Goal: Book appointment/travel/reservation

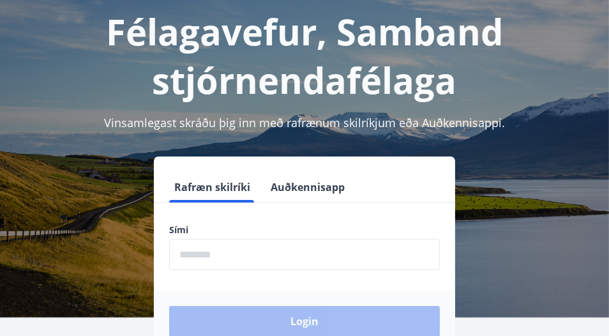
scroll to position [128, 0]
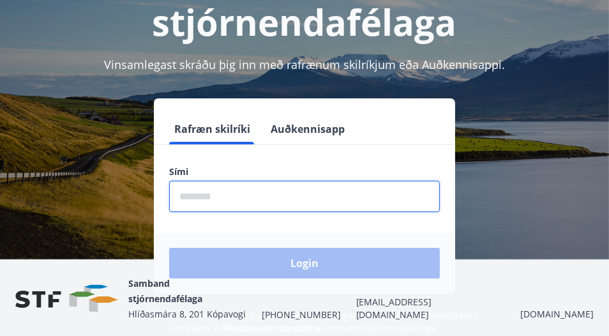
click at [260, 193] on input "phone" at bounding box center [304, 196] width 271 height 31
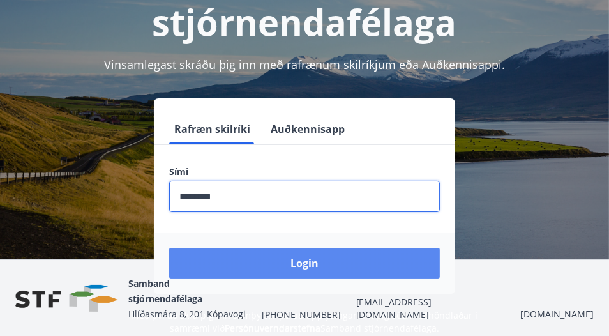
type input "********"
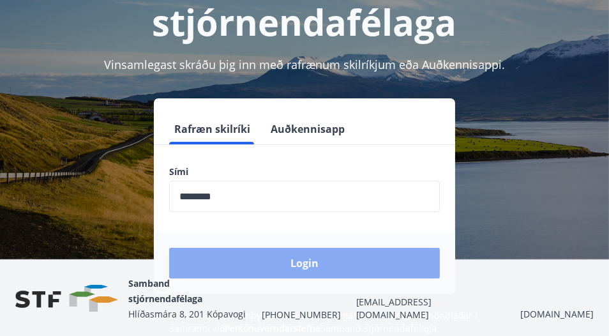
click at [308, 266] on button "Login" at bounding box center [304, 263] width 271 height 31
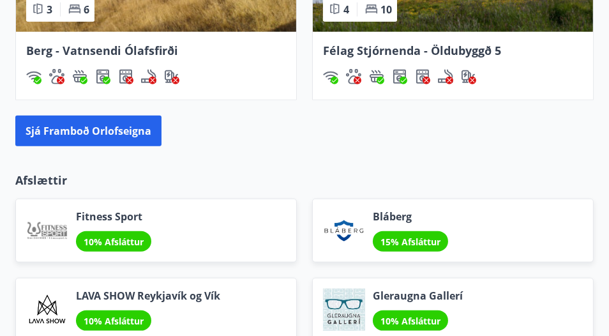
scroll to position [1404, 0]
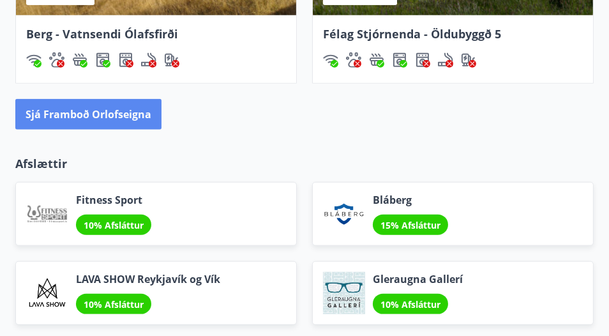
click at [144, 110] on button "Sjá framboð orlofseigna" at bounding box center [88, 114] width 146 height 31
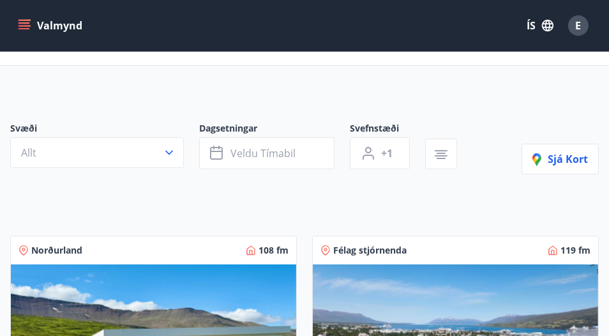
scroll to position [64, 0]
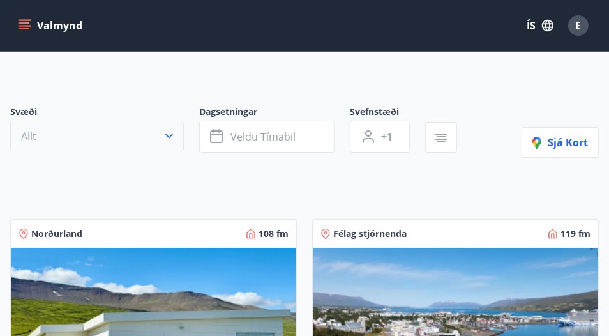
click at [170, 135] on icon "button" at bounding box center [169, 136] width 8 height 4
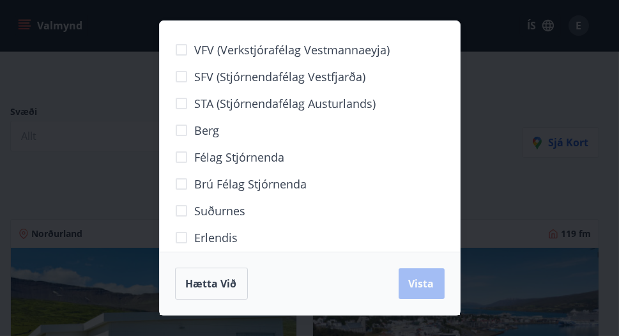
click at [124, 144] on div "VFV (Verkstjórafélag Vestmannaeyja) SFV (Stjórnendafélag Vestfjarða) STA (Stjór…" at bounding box center [309, 168] width 619 height 336
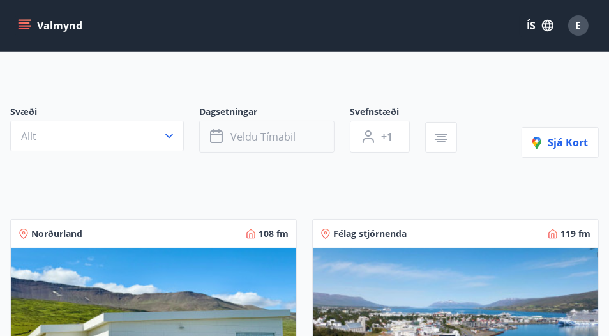
click at [316, 136] on button "Veldu tímabil" at bounding box center [266, 137] width 135 height 32
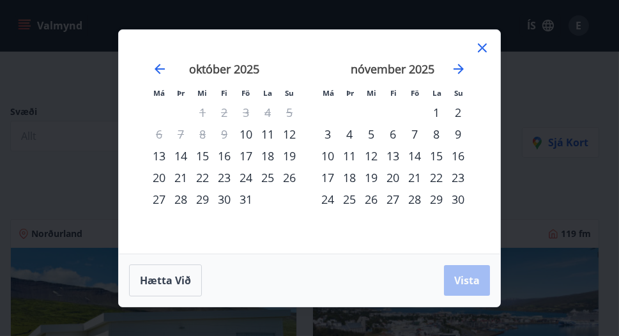
click at [201, 156] on div "15" at bounding box center [203, 156] width 22 height 22
click at [246, 155] on div "17" at bounding box center [246, 156] width 22 height 22
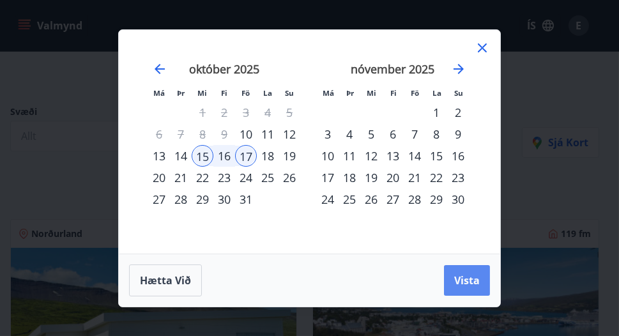
click at [462, 280] on span "Vista" at bounding box center [467, 280] width 26 height 14
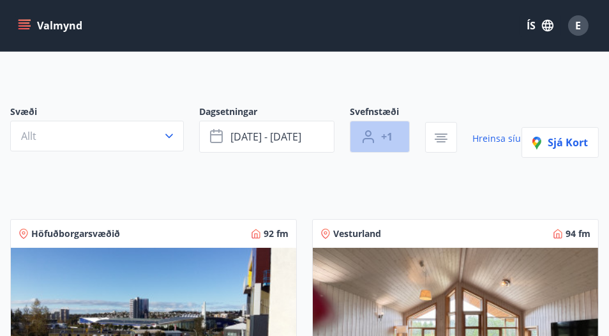
click at [395, 133] on button "+1" at bounding box center [380, 137] width 60 height 32
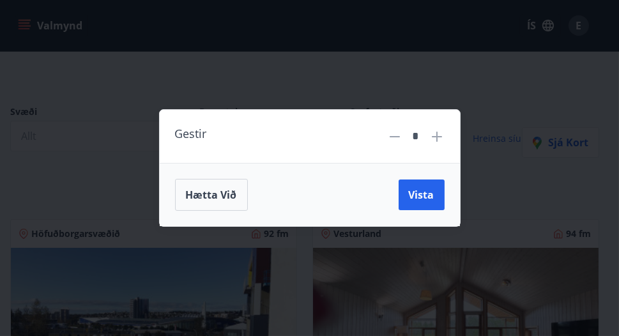
click at [436, 139] on icon at bounding box center [437, 137] width 10 height 10
type input "*"
click at [425, 193] on span "Vista" at bounding box center [422, 195] width 26 height 14
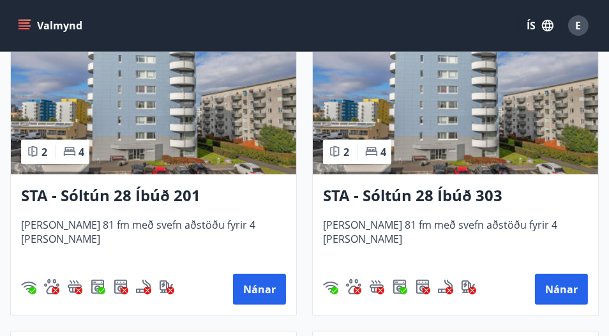
scroll to position [638, 0]
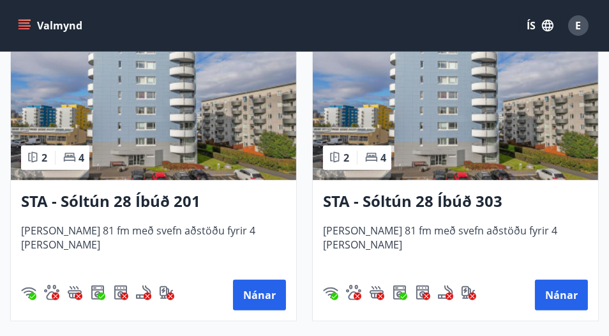
click at [225, 129] on img at bounding box center [153, 99] width 285 height 161
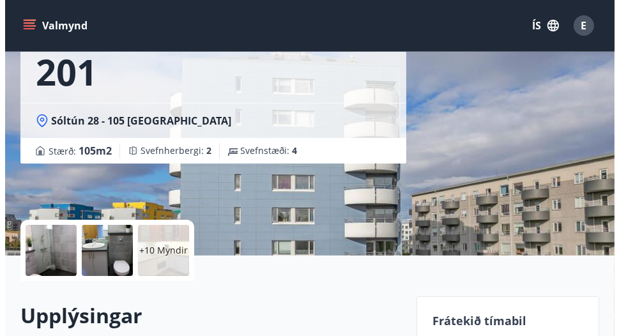
scroll to position [255, 0]
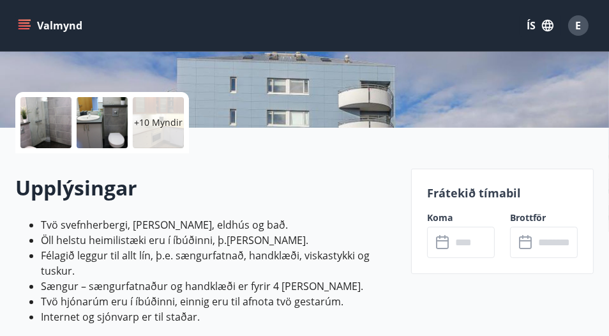
click at [41, 119] on div at bounding box center [45, 122] width 51 height 51
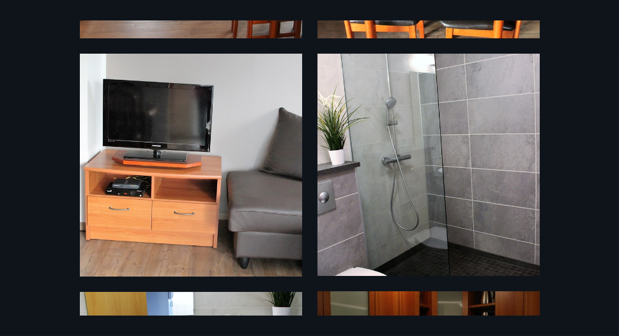
scroll to position [319, 0]
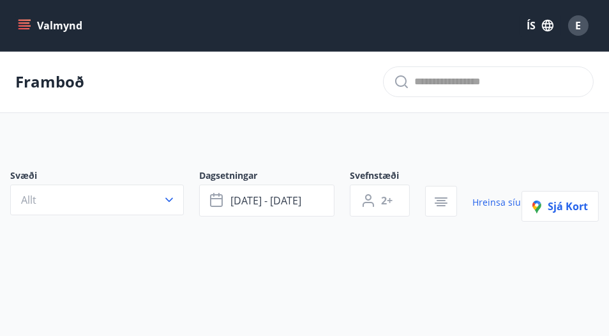
type input "*"
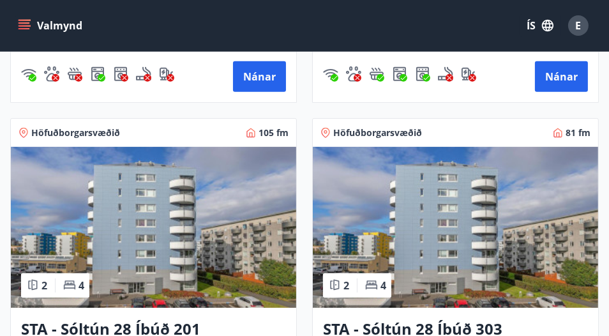
scroll to position [638, 0]
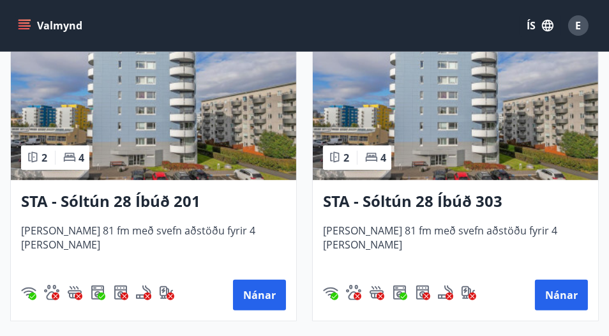
click at [469, 101] on img at bounding box center [455, 99] width 285 height 161
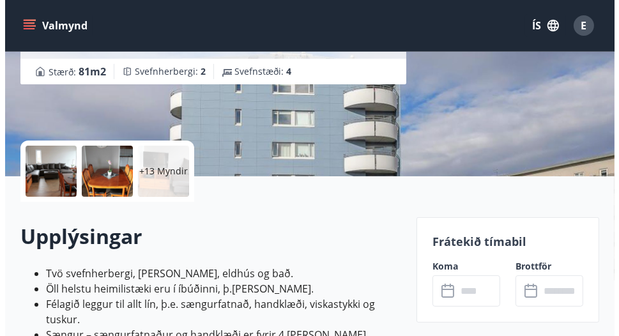
scroll to position [255, 0]
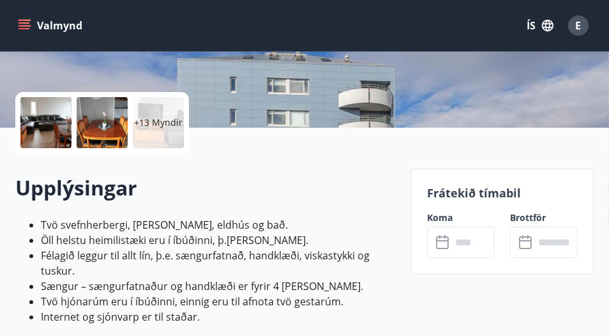
click at [169, 132] on div "+13 Myndir" at bounding box center [158, 122] width 51 height 51
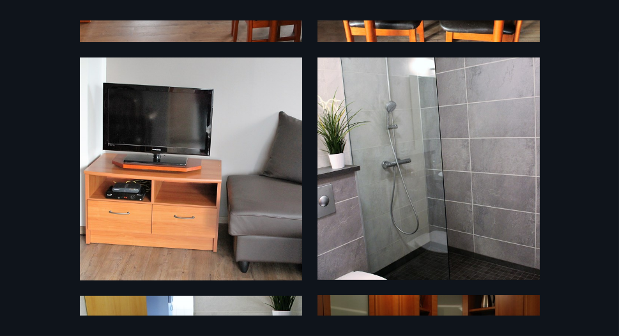
scroll to position [216, 0]
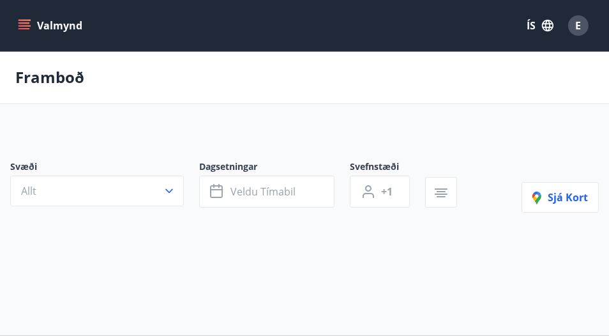
type input "*"
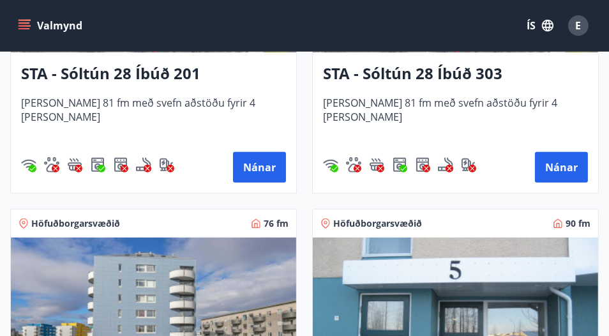
scroll to position [1021, 0]
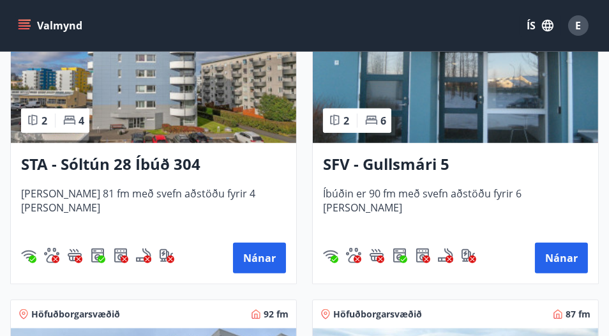
click at [247, 115] on img at bounding box center [153, 62] width 285 height 161
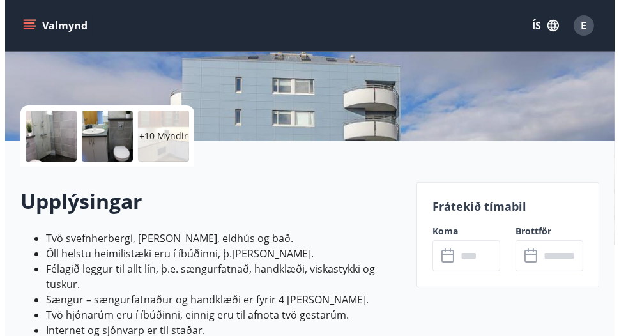
scroll to position [192, 0]
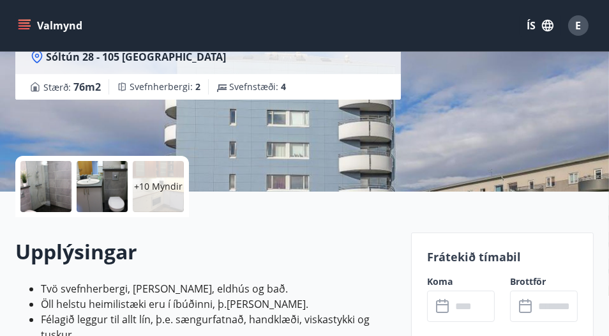
click at [150, 189] on p "+10 Myndir" at bounding box center [158, 186] width 49 height 13
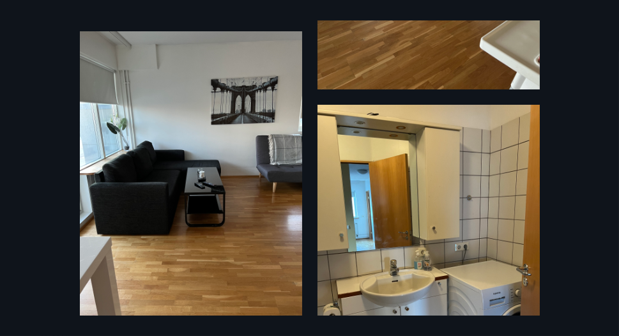
scroll to position [1940, 0]
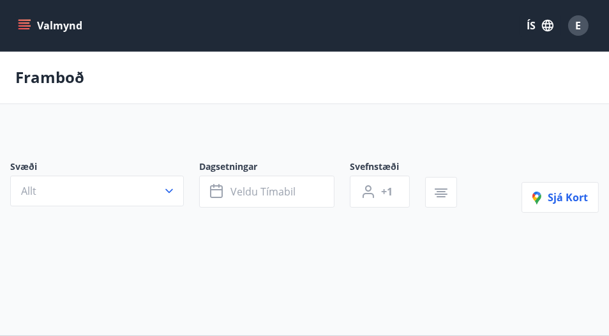
type input "*"
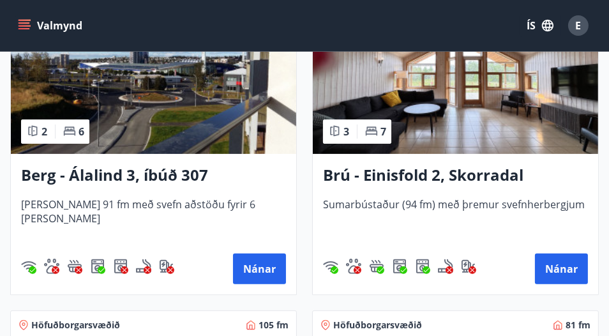
scroll to position [255, 0]
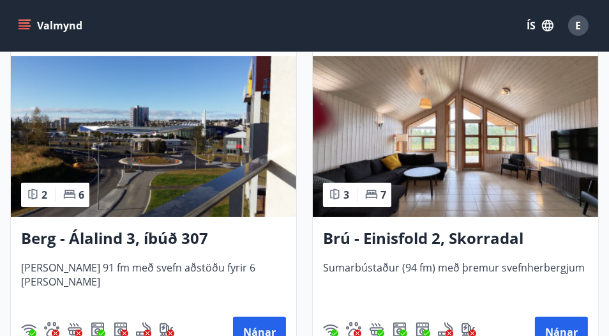
click at [207, 186] on img at bounding box center [153, 136] width 285 height 161
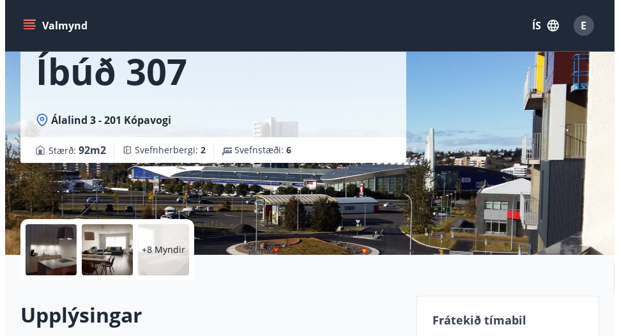
scroll to position [255, 0]
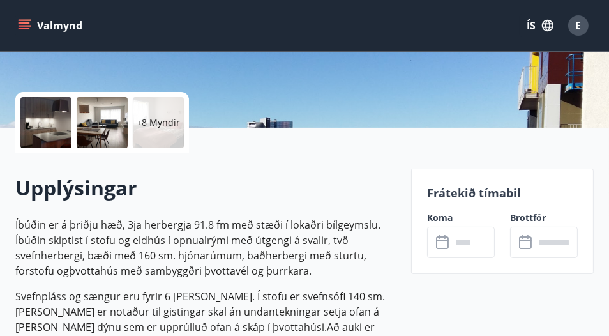
click at [162, 121] on p "+8 Myndir" at bounding box center [158, 122] width 43 height 13
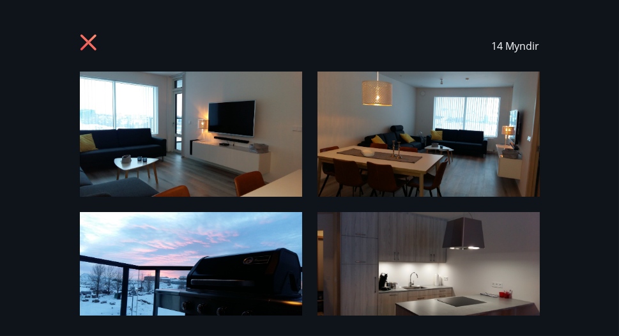
scroll to position [64, 0]
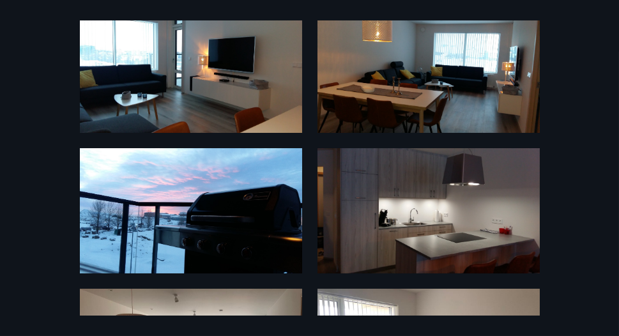
click at [11, 115] on div "14 Myndir" at bounding box center [309, 167] width 619 height 295
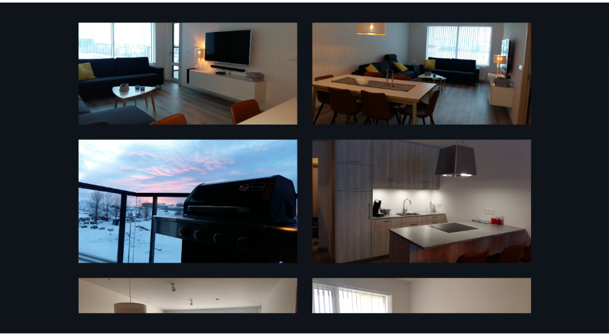
scroll to position [0, 0]
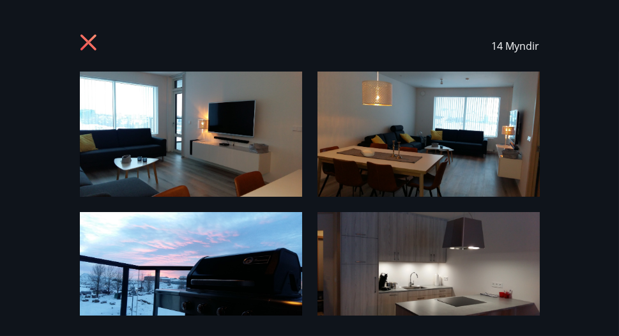
click at [87, 42] on icon at bounding box center [87, 42] width 3 height 3
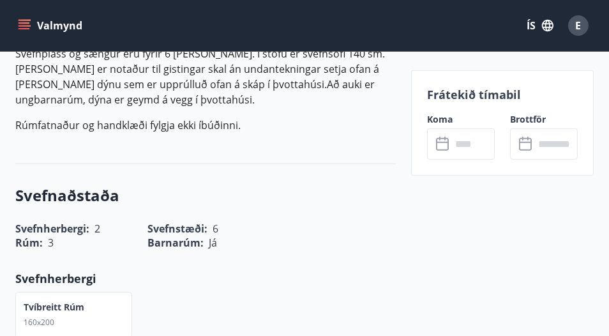
scroll to position [447, 0]
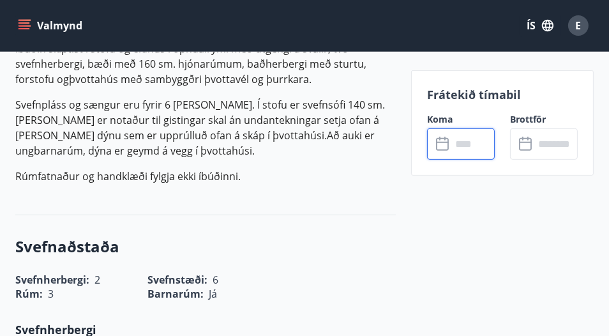
click at [478, 141] on input "text" at bounding box center [472, 143] width 43 height 31
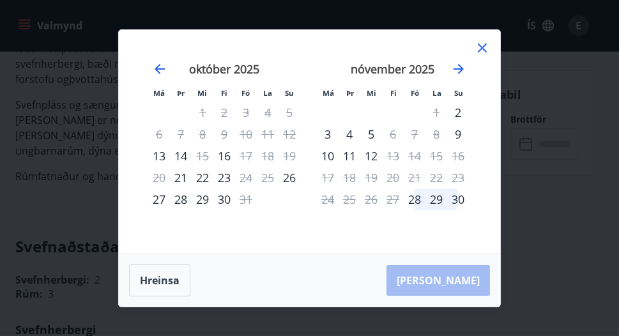
click at [482, 43] on icon at bounding box center [481, 47] width 15 height 15
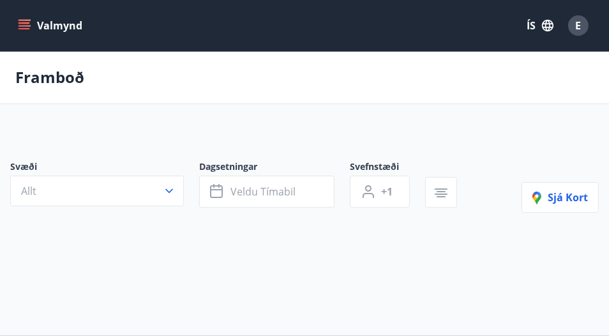
type input "*"
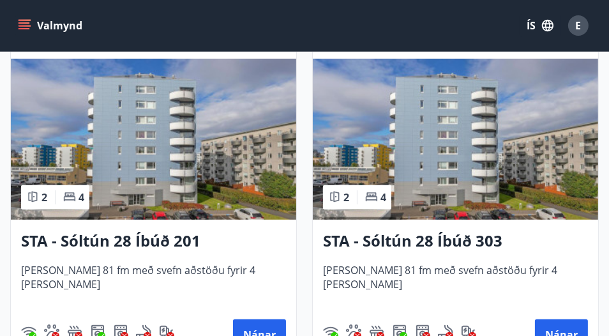
scroll to position [575, 0]
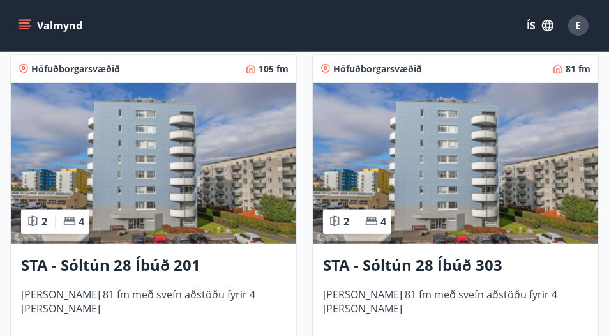
click at [462, 182] on img at bounding box center [455, 163] width 285 height 161
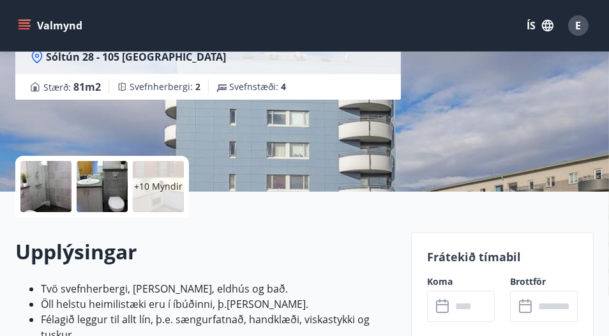
scroll to position [255, 0]
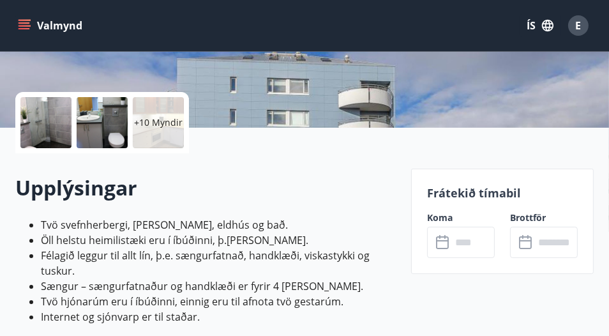
click at [482, 243] on input "text" at bounding box center [472, 242] width 43 height 31
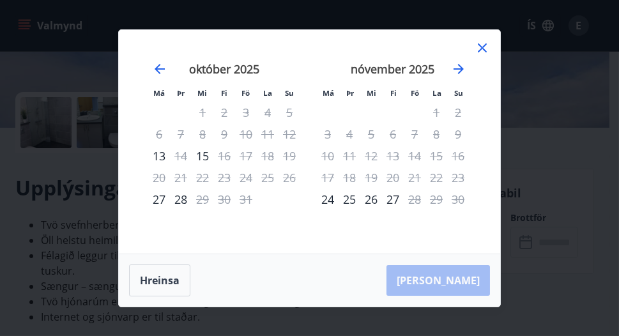
click at [479, 46] on icon at bounding box center [481, 47] width 9 height 9
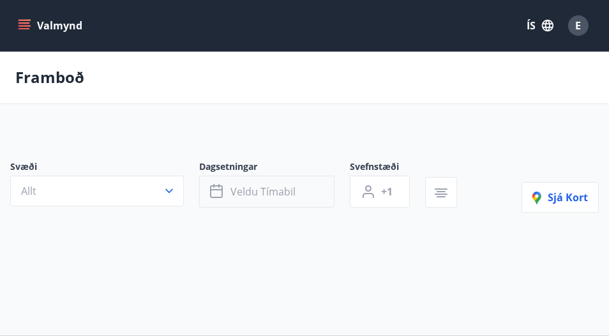
type input "*"
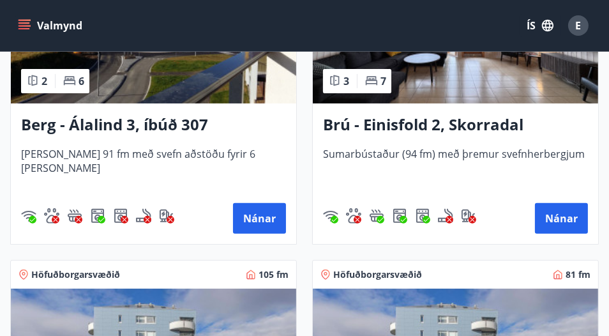
scroll to position [560, 0]
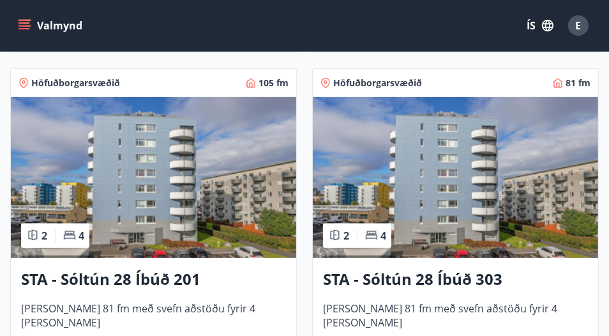
click at [239, 203] on img at bounding box center [153, 177] width 285 height 161
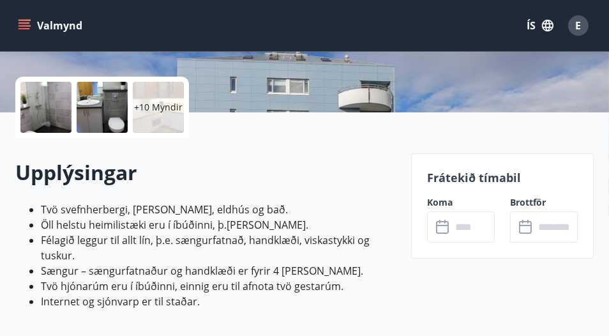
scroll to position [319, 0]
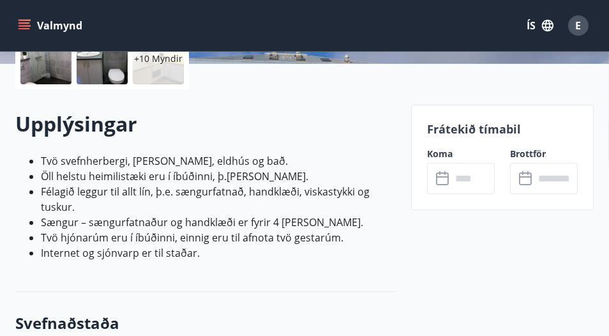
click at [472, 183] on input "text" at bounding box center [472, 178] width 43 height 31
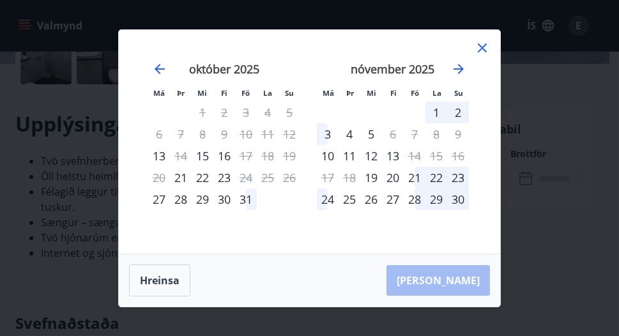
click at [480, 49] on icon at bounding box center [481, 47] width 15 height 15
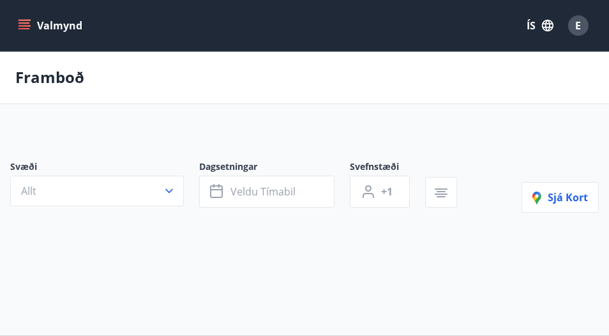
type input "*"
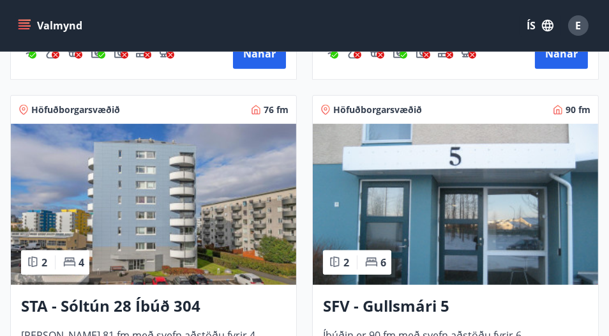
click at [212, 213] on img at bounding box center [153, 204] width 285 height 161
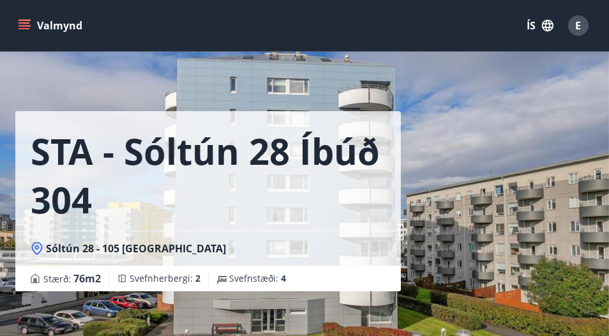
scroll to position [192, 0]
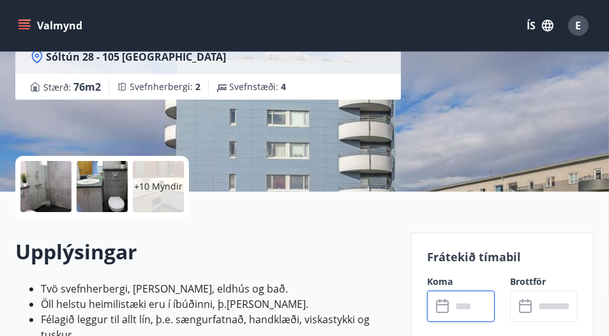
click at [480, 308] on input "text" at bounding box center [472, 305] width 43 height 31
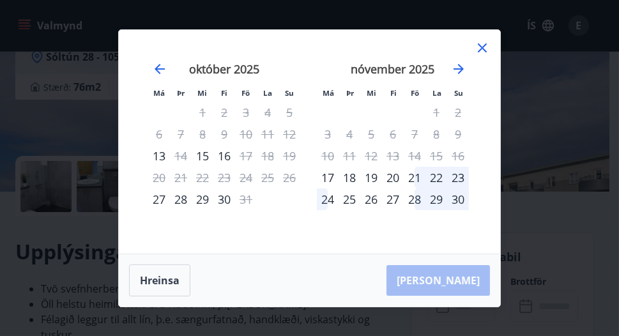
click at [483, 46] on icon at bounding box center [481, 47] width 15 height 15
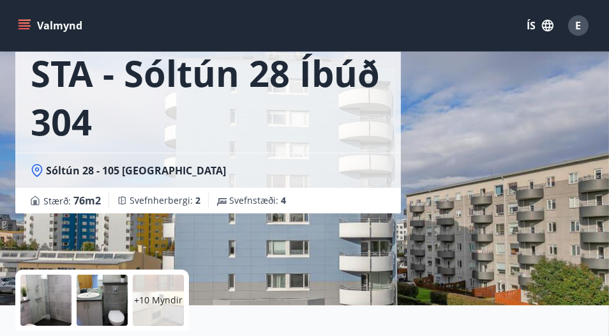
scroll to position [0, 0]
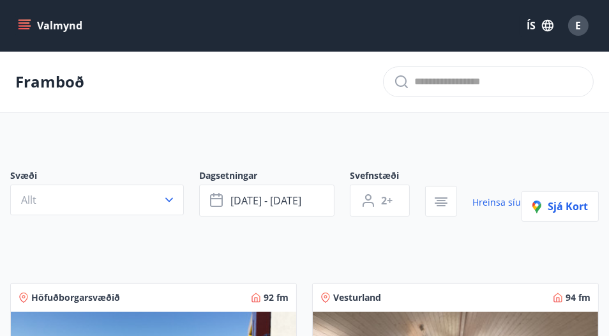
type input "*"
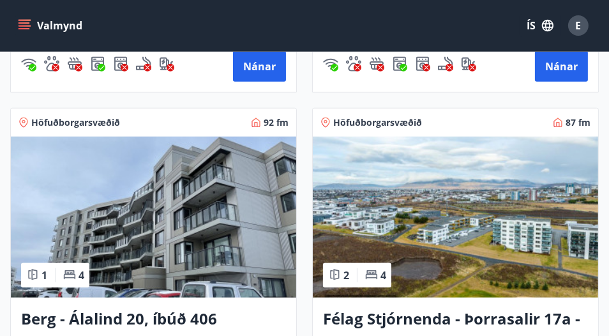
scroll to position [1277, 0]
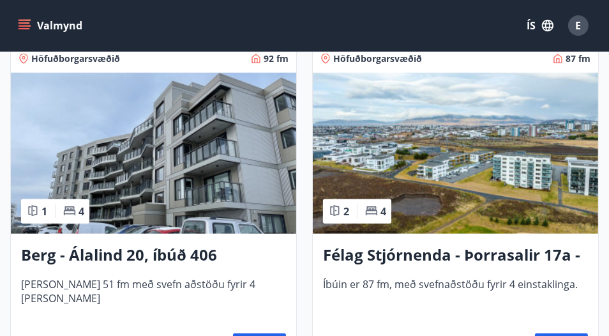
click at [169, 161] on img at bounding box center [153, 153] width 285 height 161
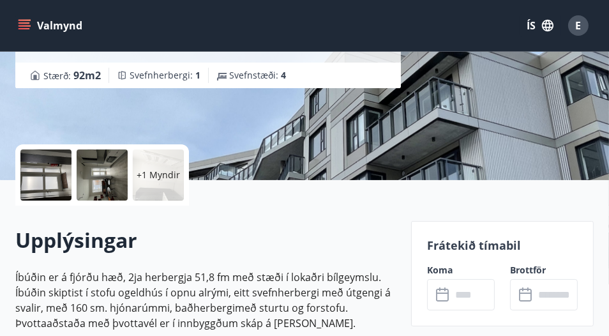
scroll to position [255, 0]
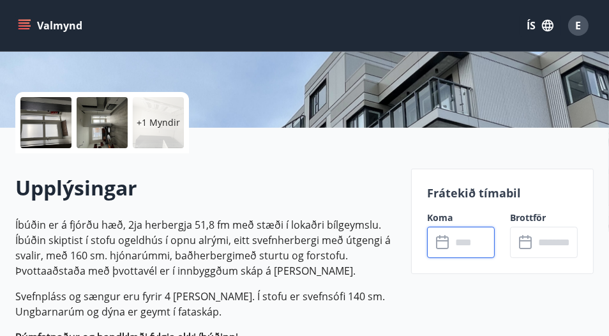
click at [472, 242] on input "text" at bounding box center [472, 242] width 43 height 31
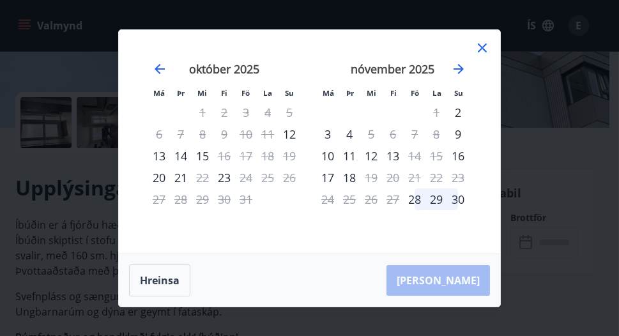
click at [481, 45] on icon at bounding box center [481, 47] width 15 height 15
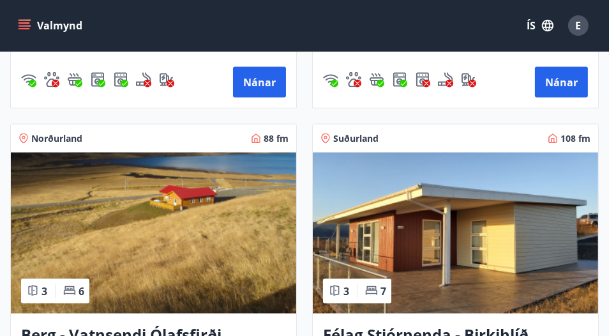
scroll to position [1915, 0]
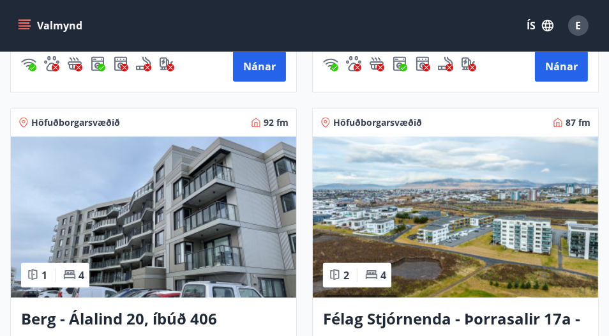
click at [450, 210] on img at bounding box center [455, 217] width 285 height 161
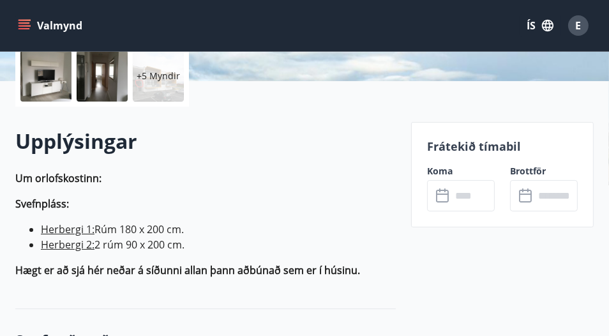
scroll to position [319, 0]
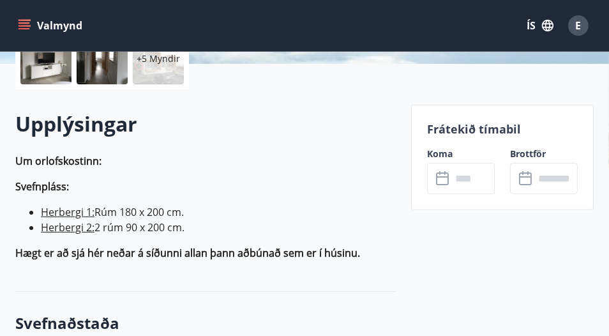
click at [462, 176] on input "text" at bounding box center [472, 178] width 43 height 31
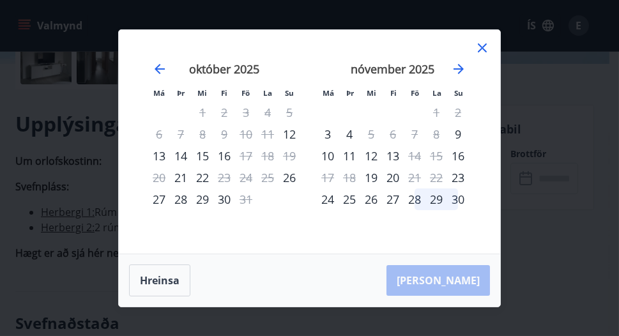
click at [481, 51] on icon at bounding box center [481, 47] width 15 height 15
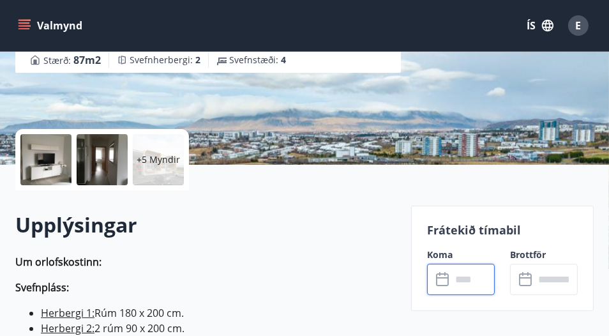
scroll to position [128, 0]
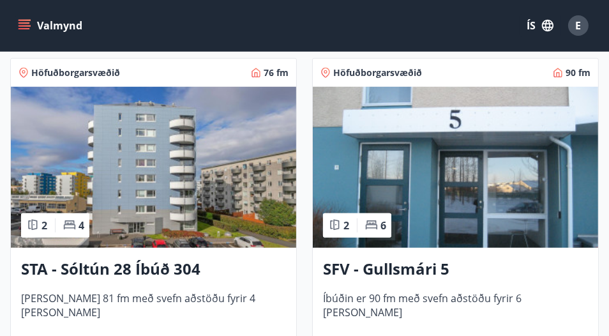
scroll to position [1021, 0]
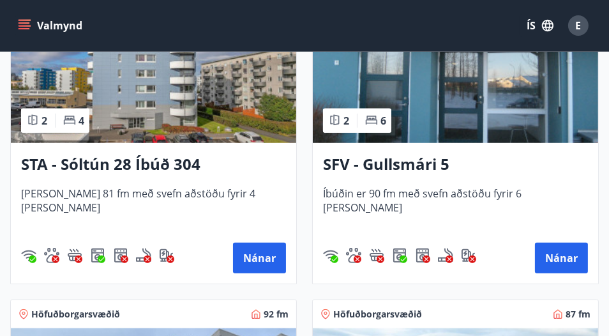
click at [485, 87] on img at bounding box center [455, 62] width 285 height 161
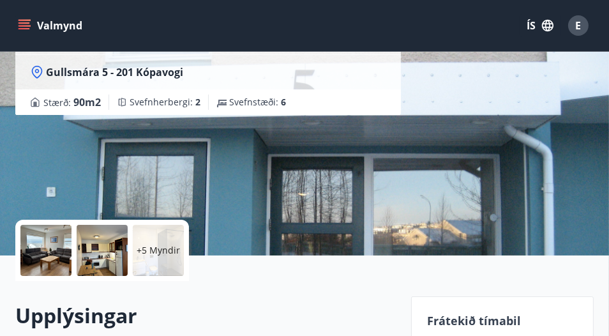
scroll to position [319, 0]
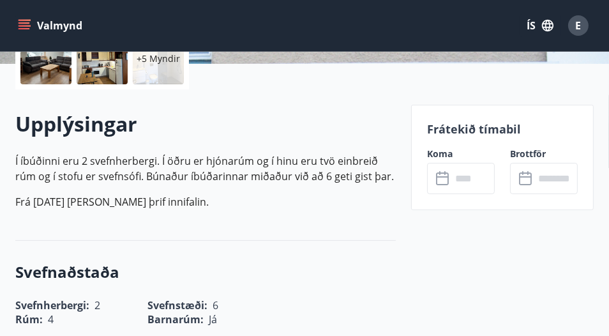
click at [465, 181] on input "text" at bounding box center [472, 178] width 43 height 31
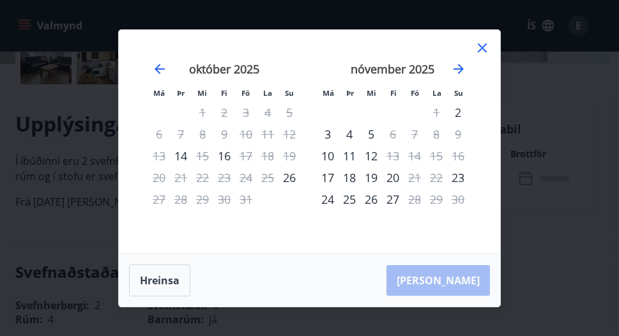
click at [481, 43] on icon at bounding box center [481, 47] width 15 height 15
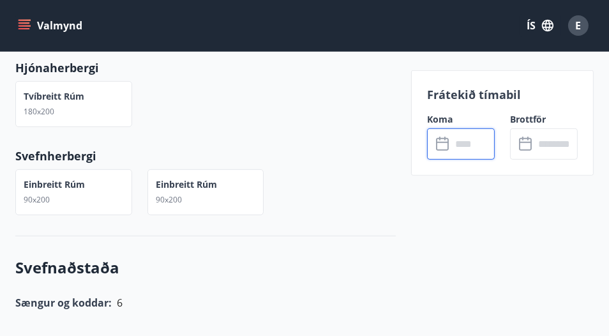
scroll to position [638, 0]
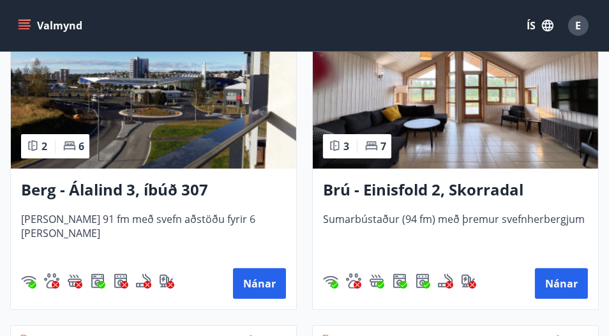
scroll to position [319, 0]
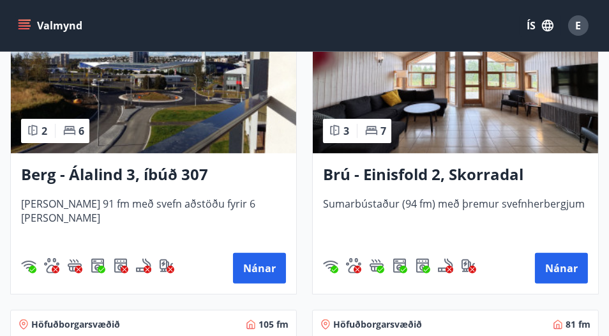
click at [178, 121] on img at bounding box center [153, 72] width 285 height 161
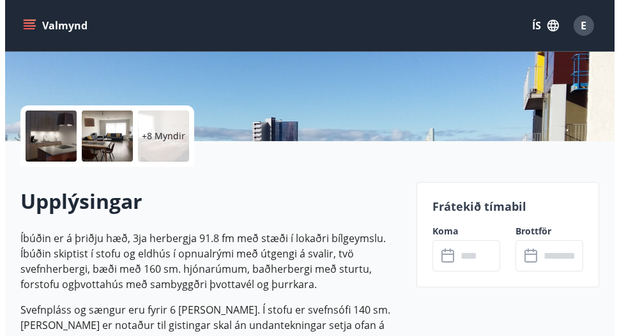
scroll to position [255, 0]
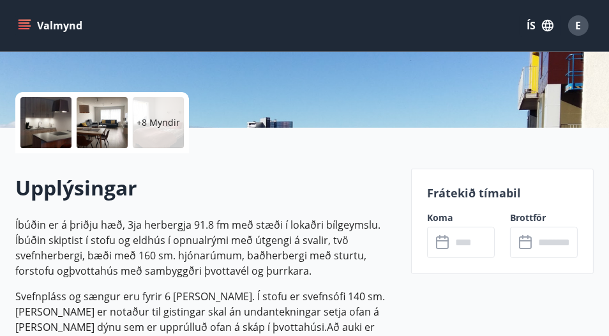
click at [480, 239] on input "text" at bounding box center [472, 242] width 43 height 31
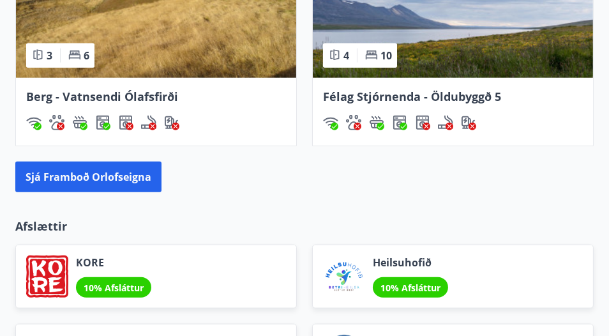
scroll to position [1404, 0]
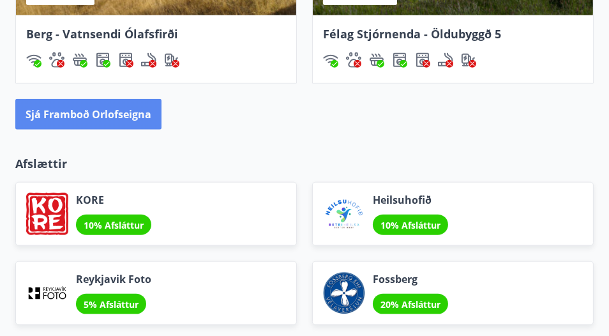
click at [140, 114] on button "Sjá framboð orlofseigna" at bounding box center [88, 114] width 146 height 31
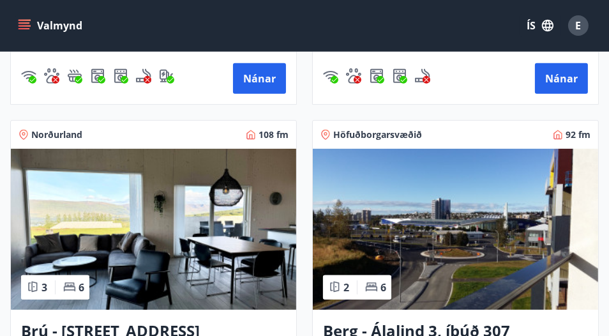
scroll to position [575, 0]
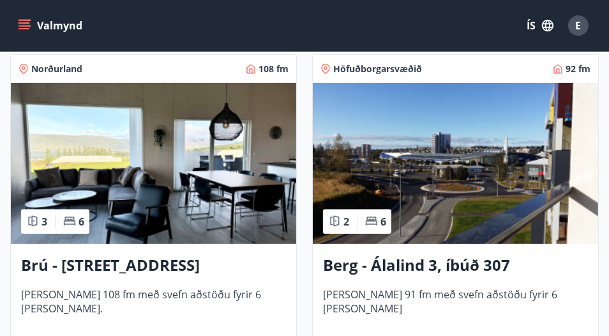
click at [486, 161] on img at bounding box center [455, 163] width 285 height 161
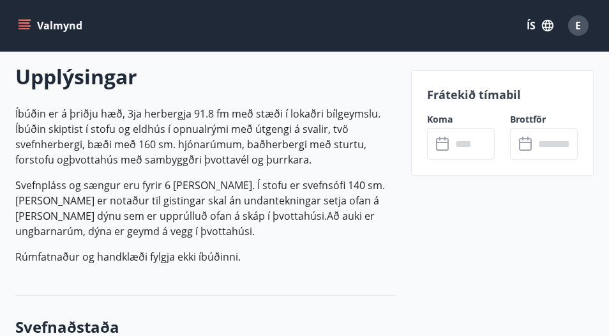
scroll to position [383, 0]
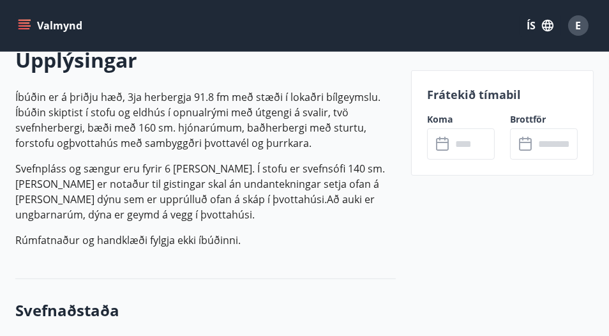
click at [473, 144] on input "text" at bounding box center [472, 143] width 43 height 31
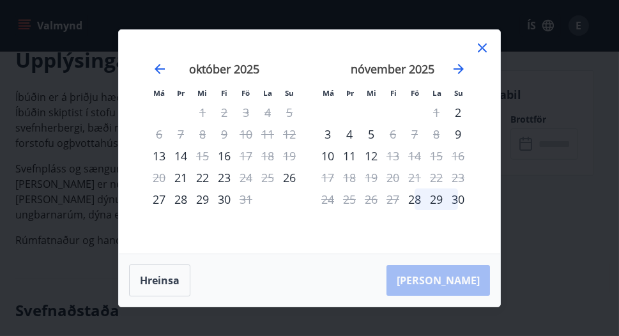
click at [483, 50] on icon at bounding box center [481, 47] width 15 height 15
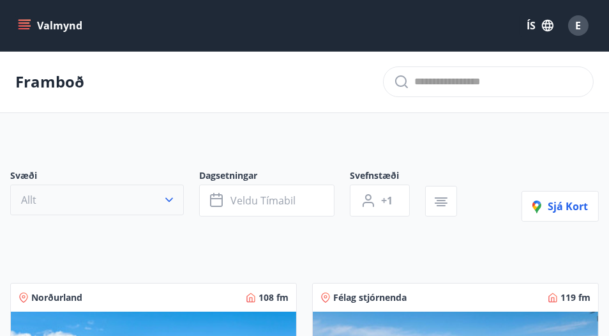
click at [173, 198] on icon "button" at bounding box center [169, 200] width 8 height 4
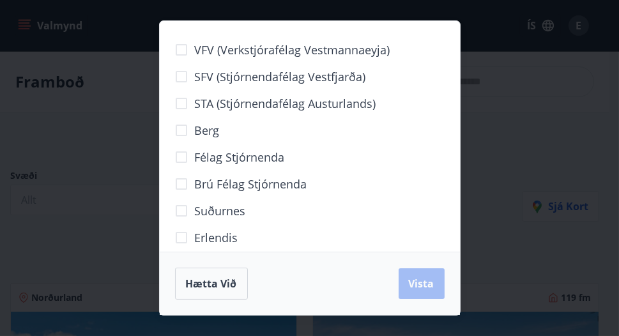
click at [146, 237] on div "VFV (Verkstjórafélag Vestmannaeyja) SFV (Stjórnendafélag Vestfjarða) STA (Stjór…" at bounding box center [309, 168] width 619 height 336
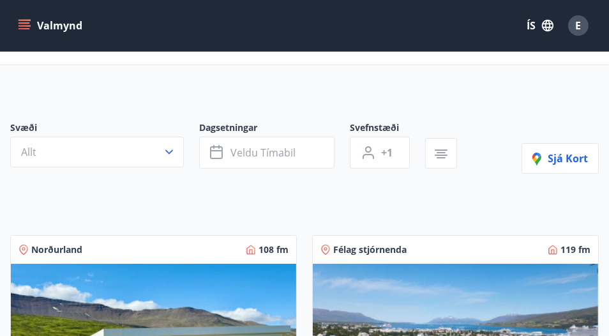
scroll to position [64, 0]
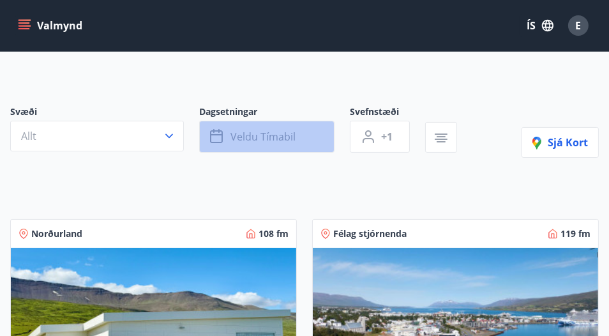
click at [283, 133] on span "Veldu tímabil" at bounding box center [262, 137] width 65 height 14
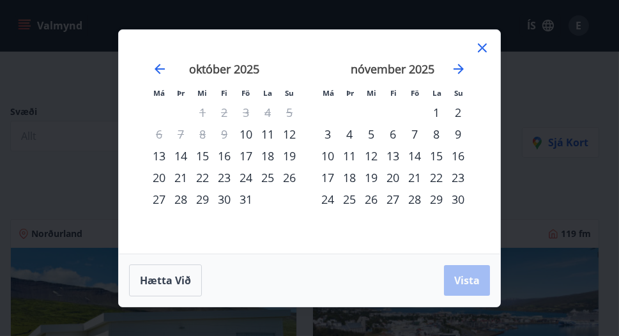
click at [204, 155] on div "15" at bounding box center [203, 156] width 22 height 22
click at [252, 156] on div "17" at bounding box center [246, 156] width 22 height 22
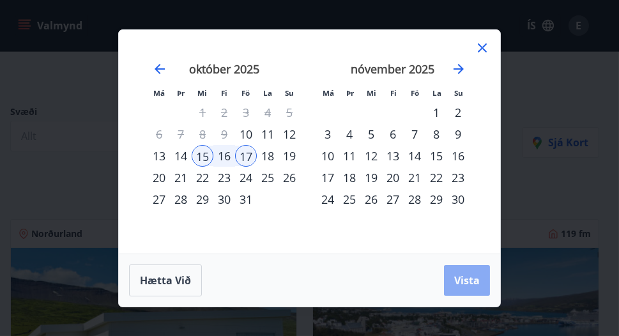
click at [477, 282] on span "Vista" at bounding box center [467, 280] width 26 height 14
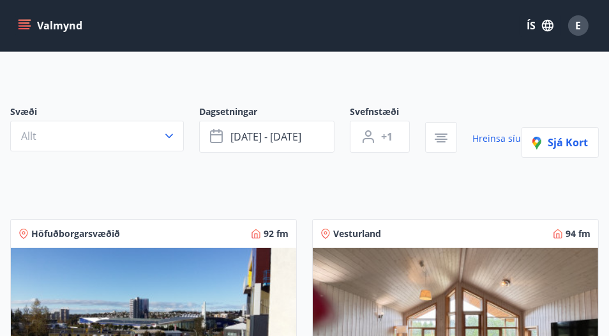
click at [400, 139] on button "+1" at bounding box center [380, 137] width 60 height 32
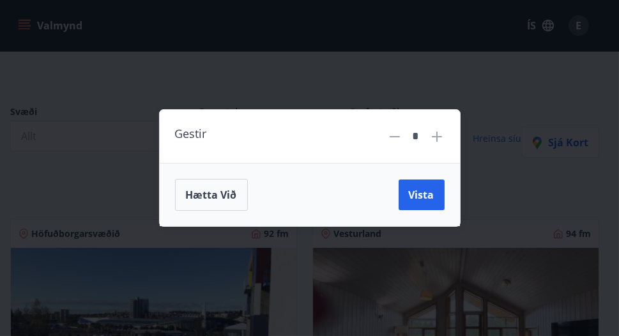
click at [433, 138] on icon at bounding box center [436, 136] width 15 height 15
click at [419, 190] on span "Vista" at bounding box center [422, 195] width 26 height 14
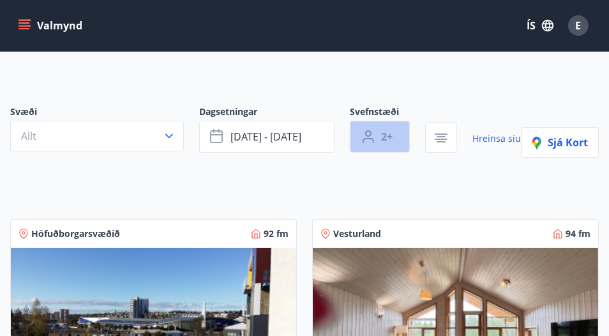
click at [390, 137] on span "2+" at bounding box center [386, 137] width 11 height 14
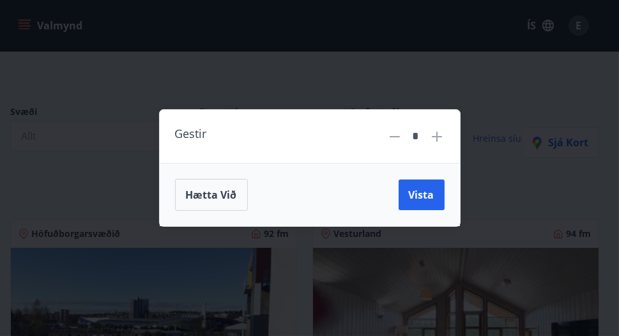
click at [395, 138] on icon at bounding box center [394, 136] width 15 height 15
type input "*"
click at [421, 200] on span "Vista" at bounding box center [422, 195] width 26 height 14
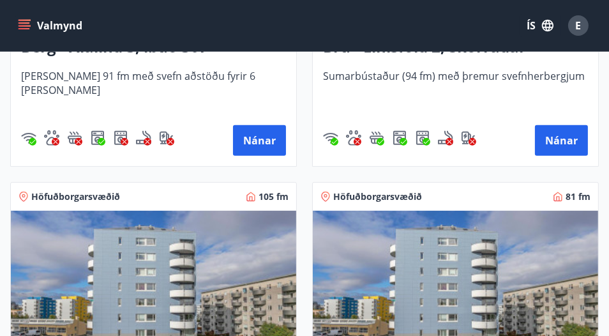
scroll to position [575, 0]
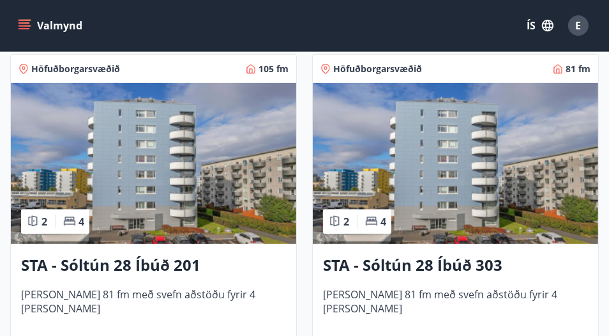
click at [262, 174] on img at bounding box center [153, 163] width 285 height 161
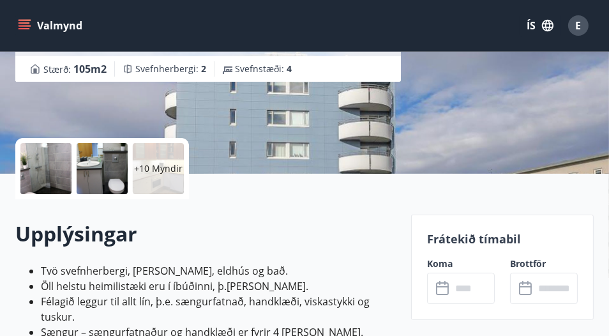
scroll to position [255, 0]
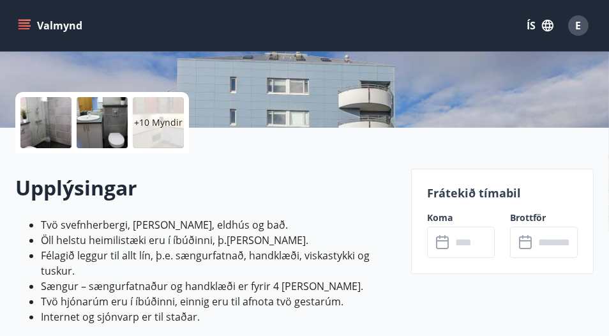
click at [483, 243] on input "text" at bounding box center [472, 242] width 43 height 31
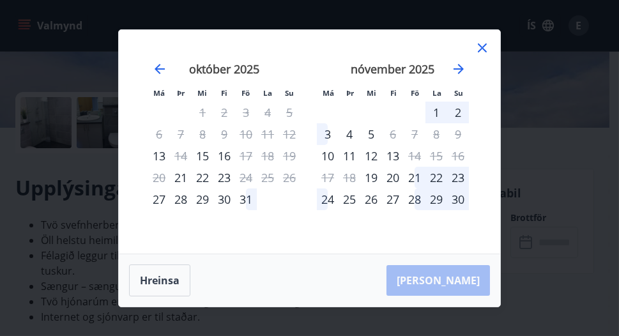
click at [479, 47] on icon at bounding box center [481, 47] width 15 height 15
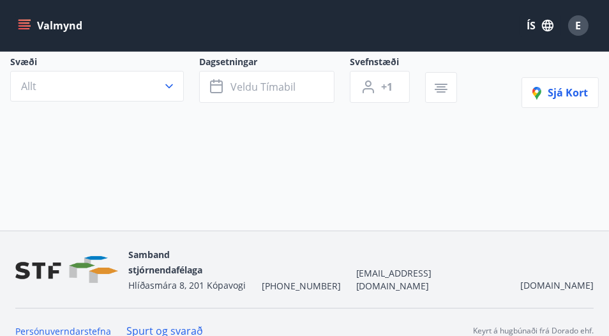
scroll to position [114, 0]
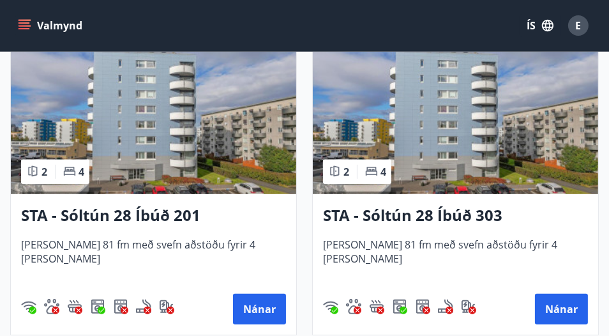
click at [451, 124] on img at bounding box center [455, 113] width 285 height 161
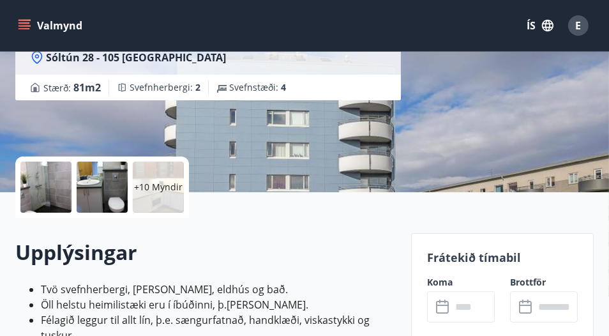
scroll to position [192, 0]
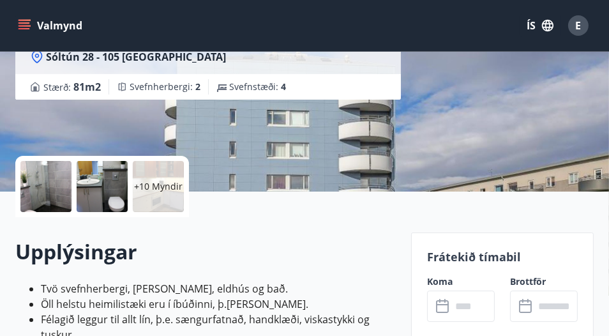
click at [465, 312] on input "text" at bounding box center [472, 305] width 43 height 31
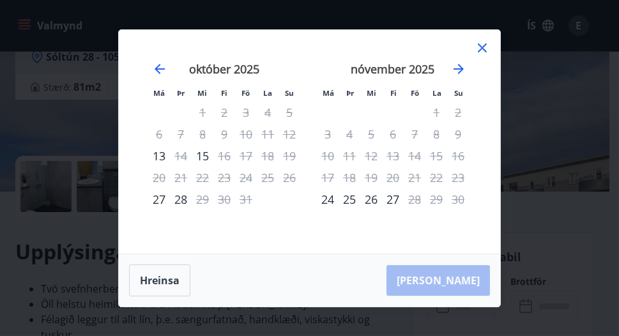
click at [483, 46] on icon at bounding box center [481, 47] width 15 height 15
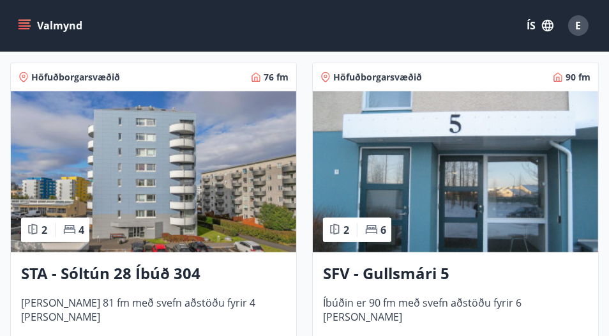
scroll to position [958, 0]
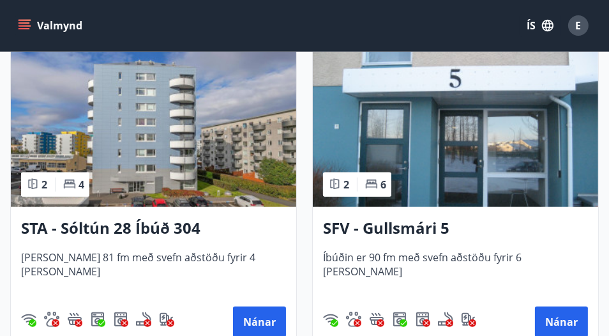
click at [137, 165] on img at bounding box center [153, 126] width 285 height 161
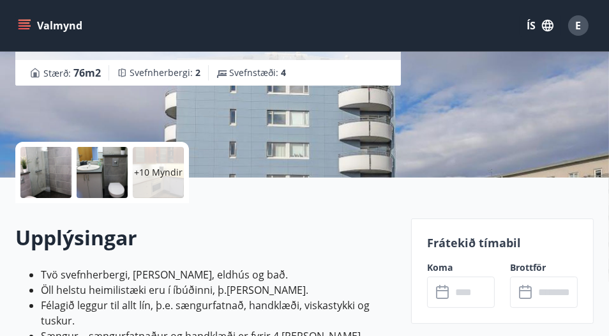
scroll to position [255, 0]
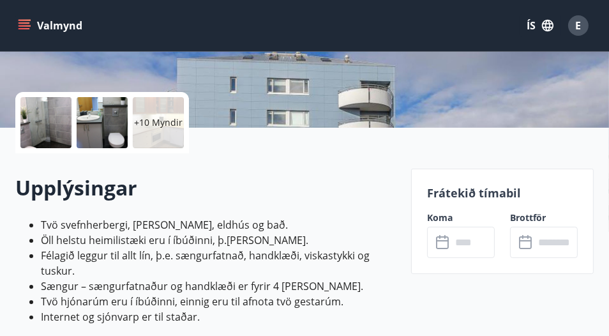
click at [482, 245] on input "text" at bounding box center [472, 242] width 43 height 31
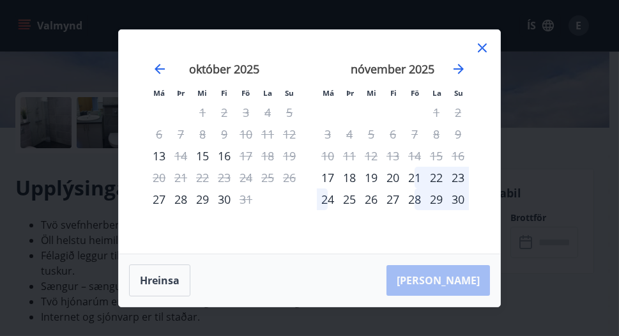
click at [480, 49] on icon at bounding box center [481, 47] width 15 height 15
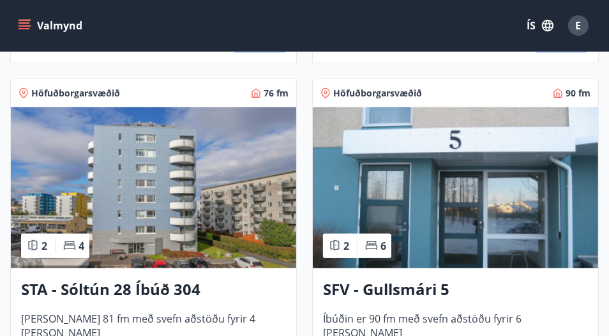
scroll to position [944, 0]
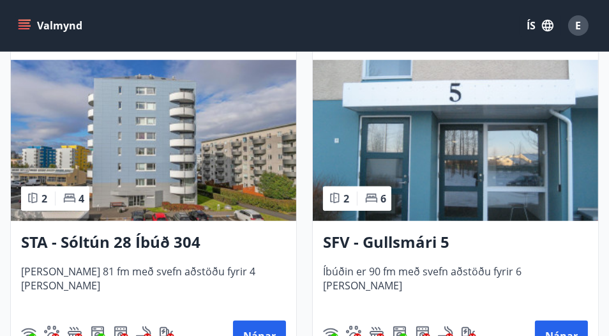
click at [444, 158] on img at bounding box center [455, 140] width 285 height 161
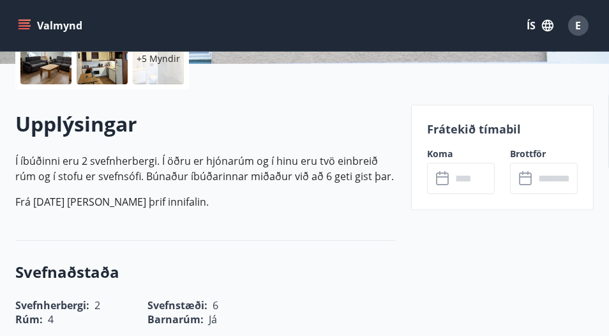
scroll to position [383, 0]
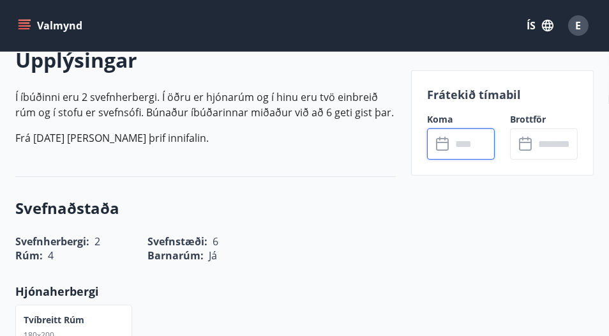
click at [482, 140] on input "text" at bounding box center [472, 143] width 43 height 31
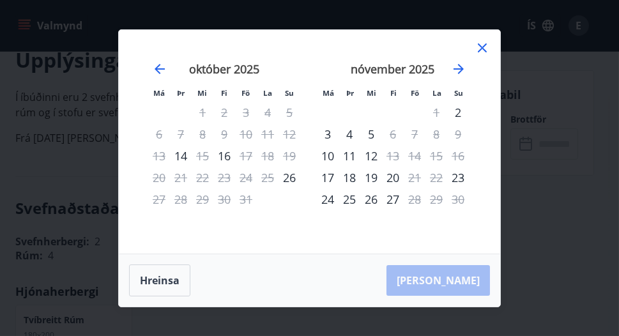
click at [484, 44] on icon at bounding box center [481, 47] width 15 height 15
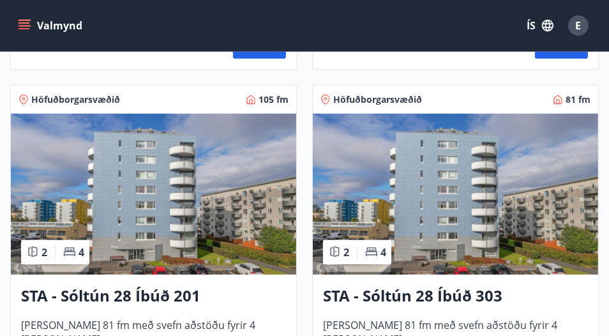
scroll to position [638, 0]
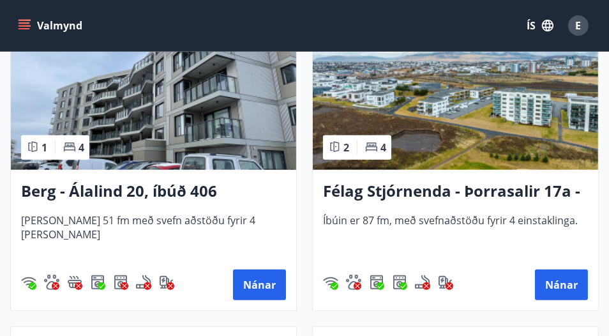
click at [179, 119] on img at bounding box center [153, 89] width 285 height 161
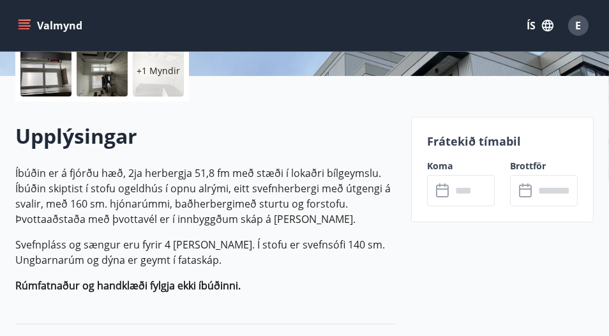
scroll to position [319, 0]
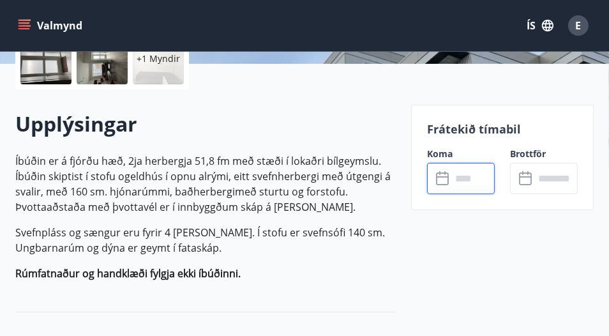
click at [470, 186] on input "text" at bounding box center [472, 178] width 43 height 31
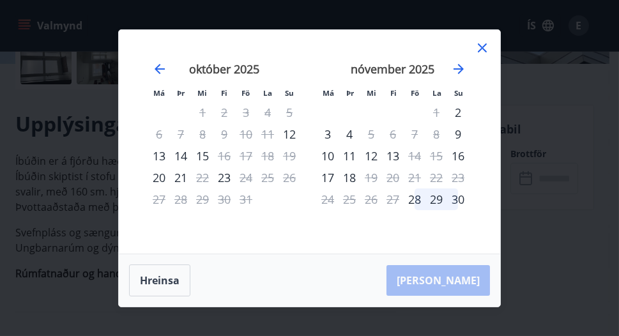
click at [479, 46] on icon at bounding box center [481, 47] width 9 height 9
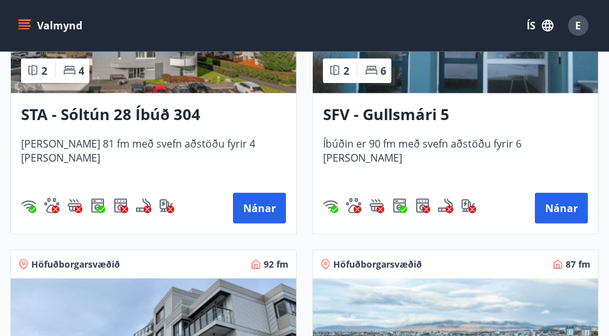
scroll to position [1263, 0]
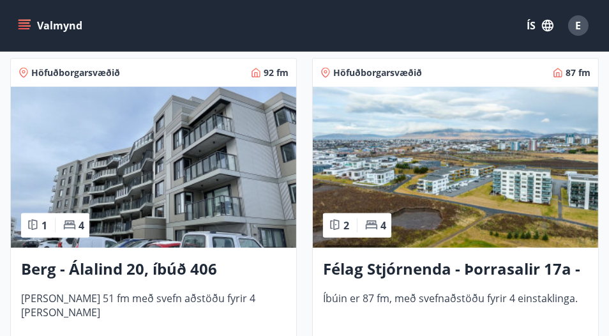
click at [474, 200] on img at bounding box center [455, 167] width 285 height 161
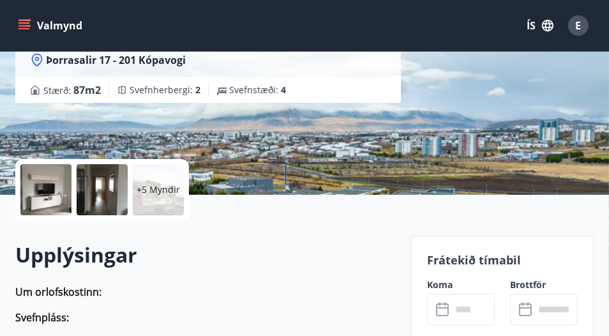
scroll to position [255, 0]
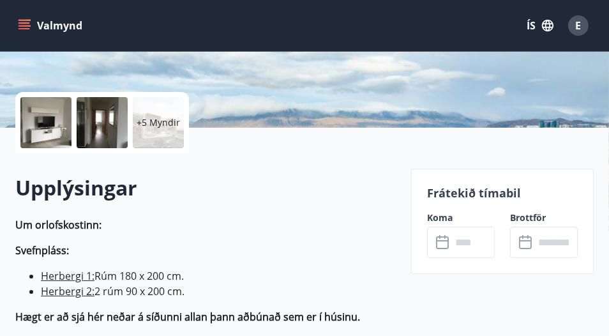
click at [477, 246] on input "text" at bounding box center [472, 242] width 43 height 31
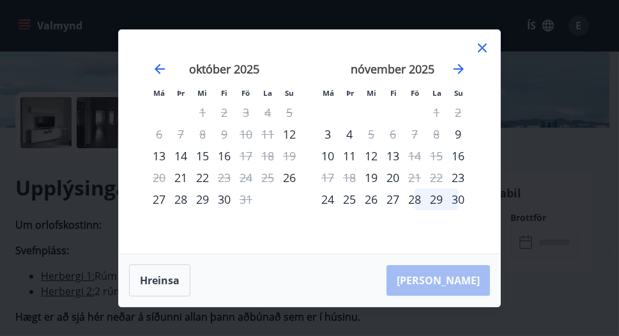
click at [483, 42] on icon at bounding box center [481, 47] width 15 height 15
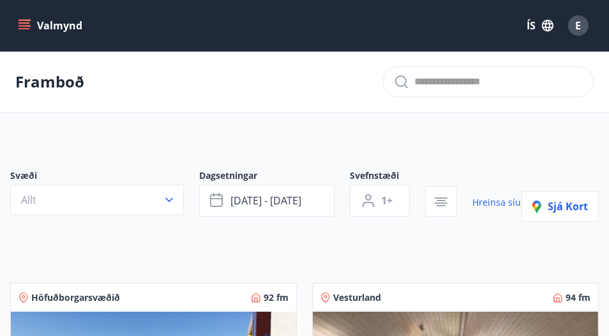
scroll to position [64, 0]
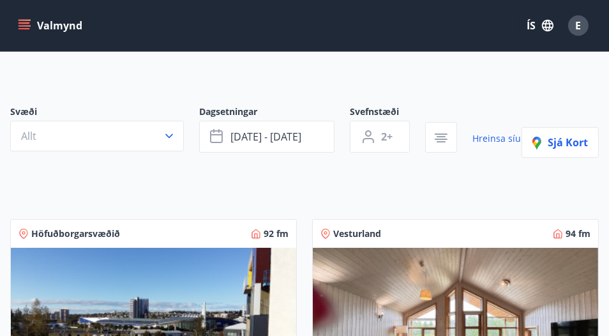
type input "*"
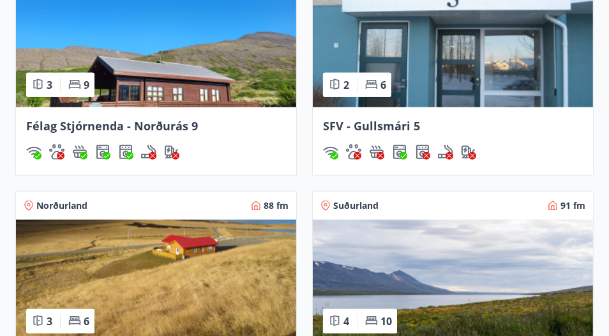
scroll to position [1054, 0]
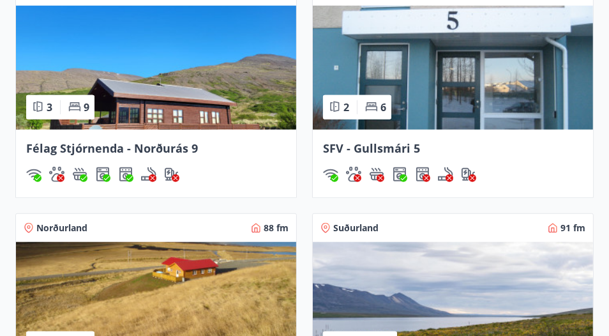
click at [488, 96] on img at bounding box center [453, 68] width 280 height 124
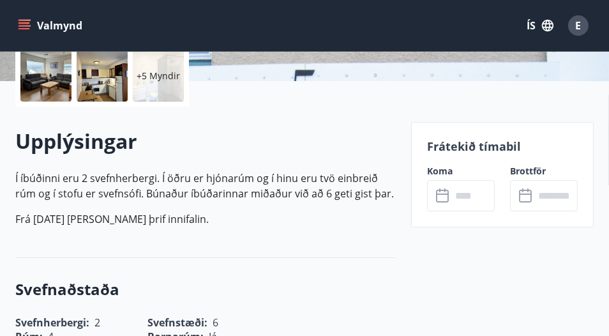
scroll to position [319, 0]
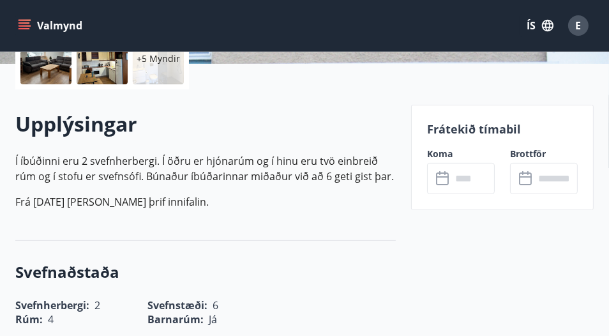
click at [470, 174] on input "text" at bounding box center [472, 178] width 43 height 31
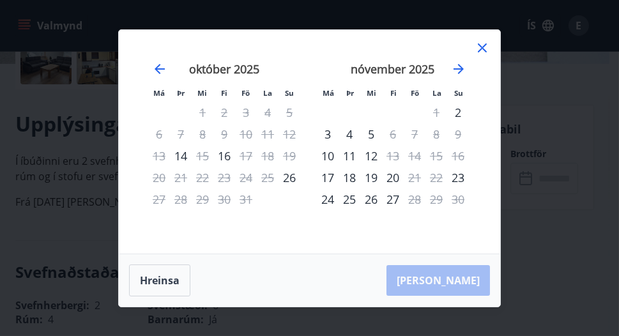
click at [486, 46] on icon at bounding box center [481, 47] width 15 height 15
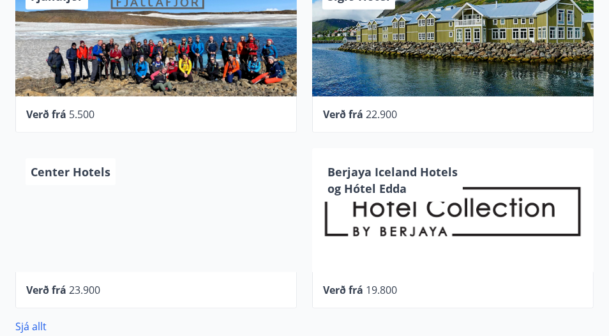
scroll to position [661, 0]
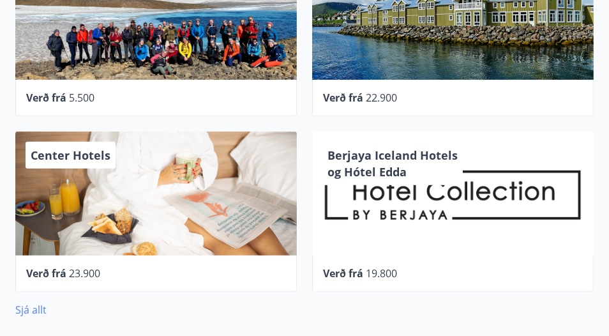
click at [38, 305] on link "Sjá allt" at bounding box center [30, 310] width 31 height 14
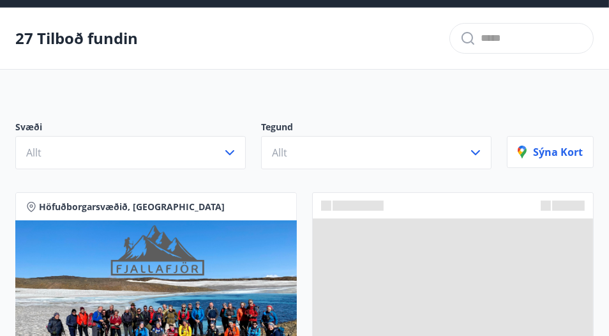
scroll to position [49, 0]
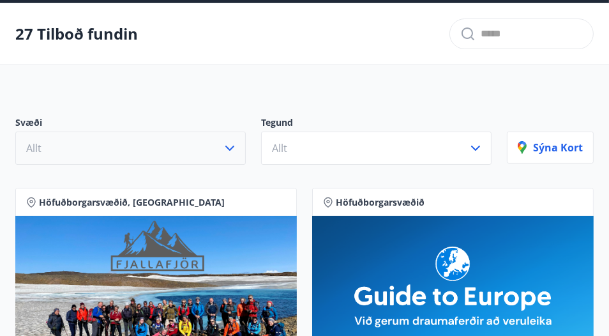
click at [231, 146] on icon "button" at bounding box center [229, 147] width 15 height 15
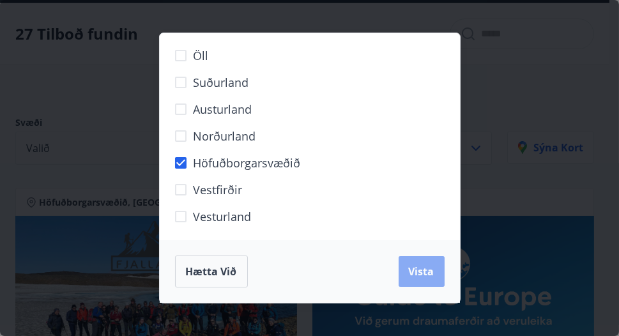
click at [423, 276] on span "Vista" at bounding box center [422, 271] width 26 height 14
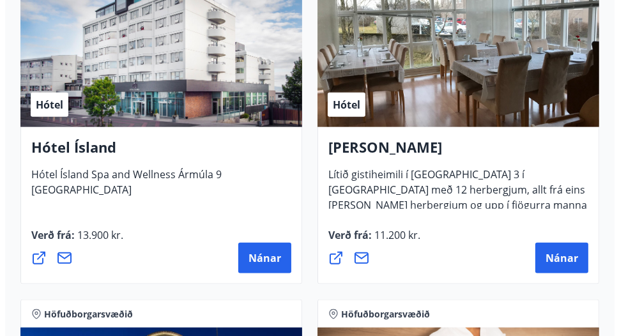
scroll to position [1390, 0]
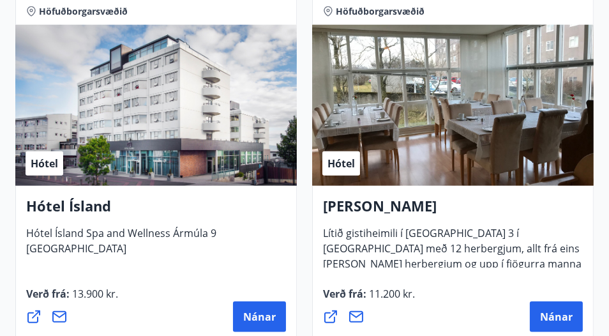
click at [441, 132] on div "Hótel" at bounding box center [453, 105] width 282 height 161
click at [556, 314] on span "Nánar" at bounding box center [556, 317] width 33 height 14
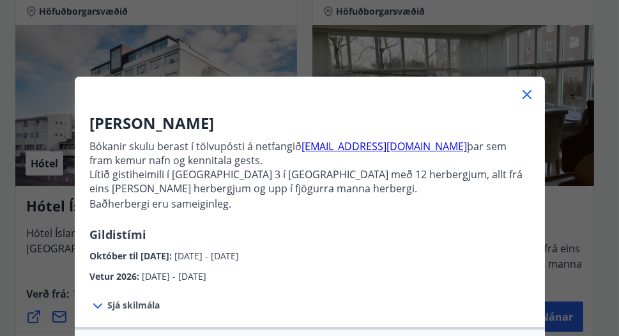
click at [131, 303] on span "Sjá skilmála" at bounding box center [134, 305] width 52 height 13
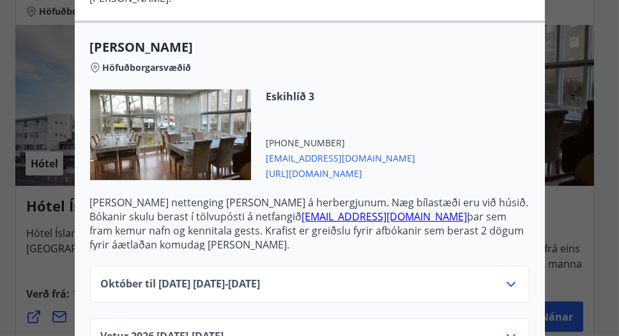
scroll to position [425, 0]
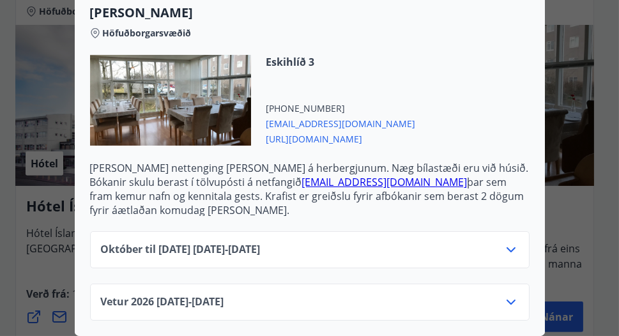
click at [511, 242] on icon at bounding box center [510, 249] width 15 height 15
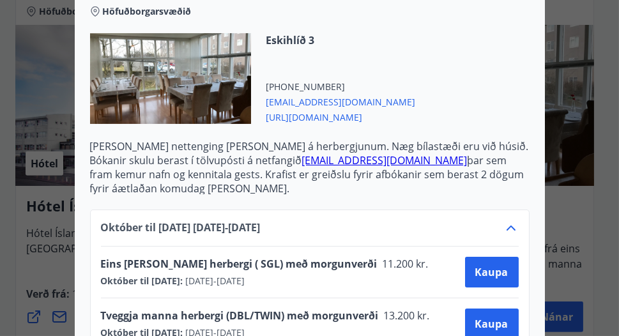
scroll to position [375, 0]
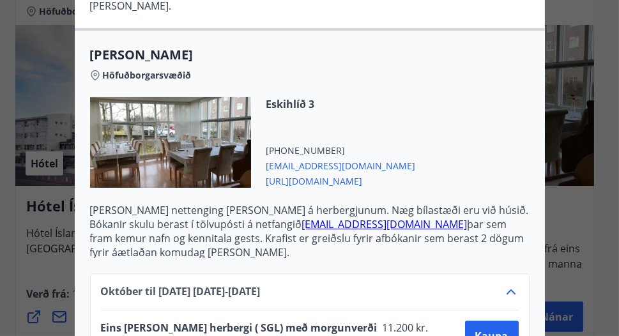
click at [333, 178] on span "https://www.alba.is/" at bounding box center [340, 179] width 149 height 15
click at [38, 73] on div "Alba gistiheimili Bókanir skulu berast í tölvupósti á netfangið stay@alba.is þa…" at bounding box center [309, 168] width 619 height 336
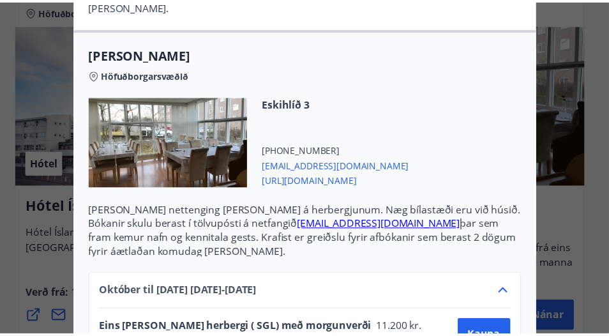
scroll to position [0, 0]
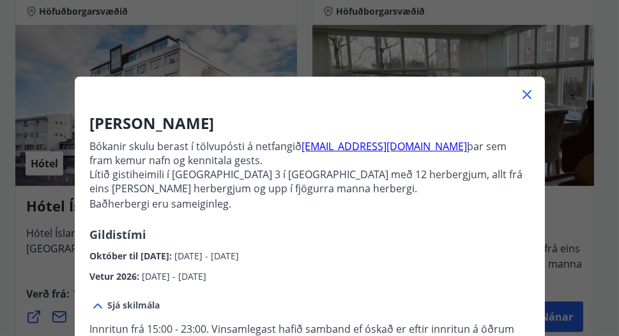
click at [523, 90] on icon at bounding box center [526, 94] width 15 height 15
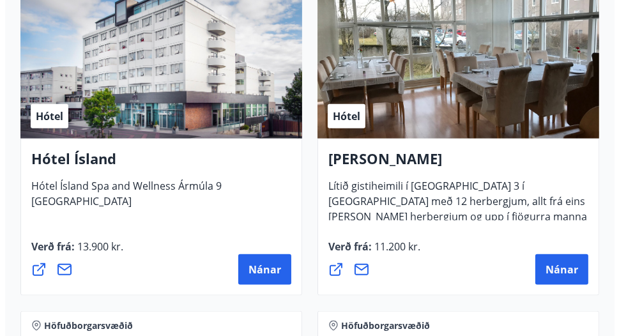
scroll to position [1453, 0]
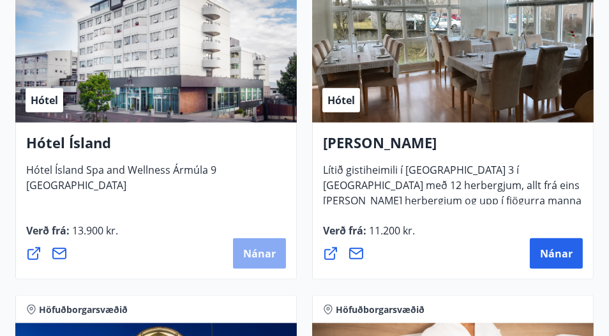
click at [254, 255] on span "Nánar" at bounding box center [259, 253] width 33 height 14
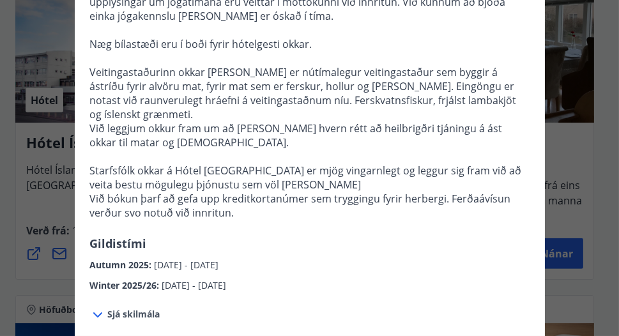
scroll to position [447, 0]
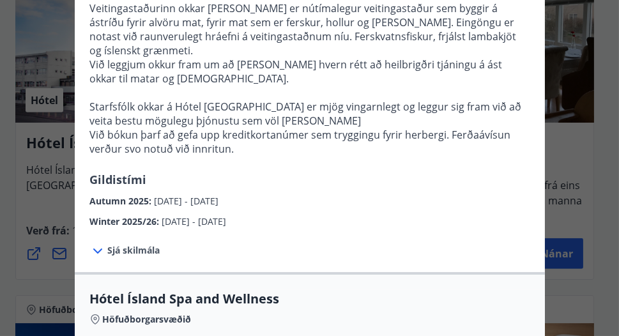
click at [119, 244] on span "Sjá skilmála" at bounding box center [134, 250] width 52 height 13
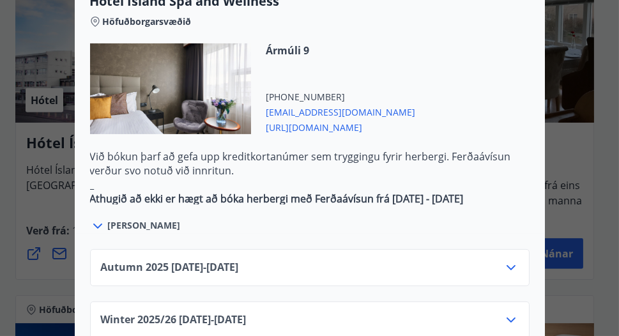
scroll to position [830, 0]
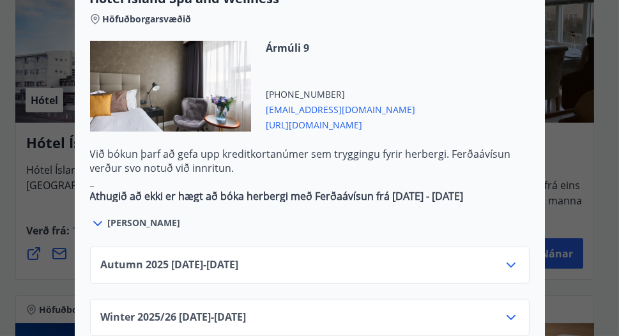
click at [507, 257] on icon at bounding box center [510, 264] width 15 height 15
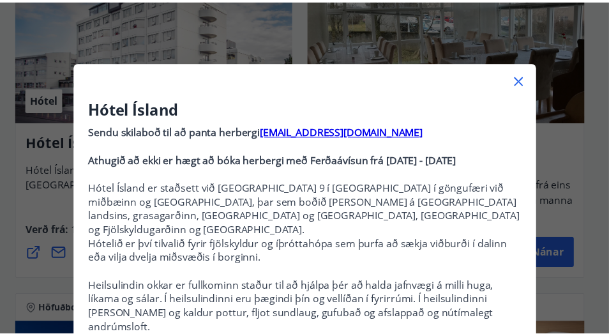
scroll to position [0, 0]
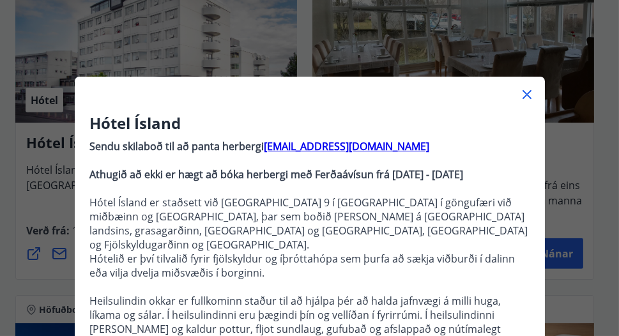
click at [520, 92] on icon at bounding box center [526, 94] width 15 height 15
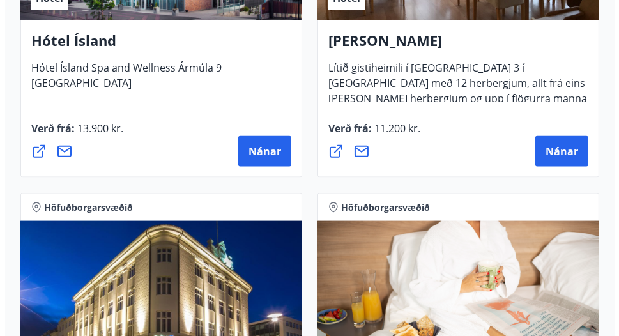
scroll to position [1517, 0]
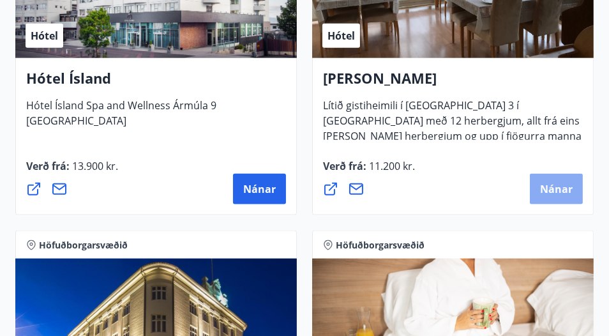
click at [567, 191] on span "Nánar" at bounding box center [556, 189] width 33 height 14
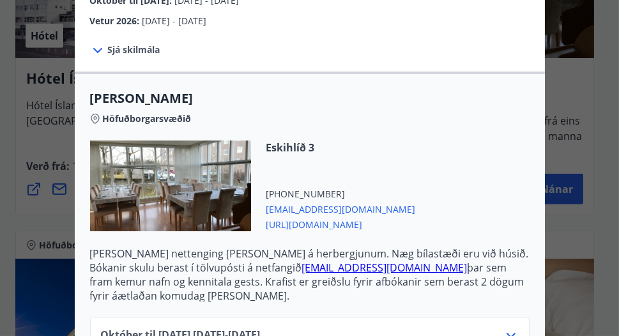
scroll to position [349, 0]
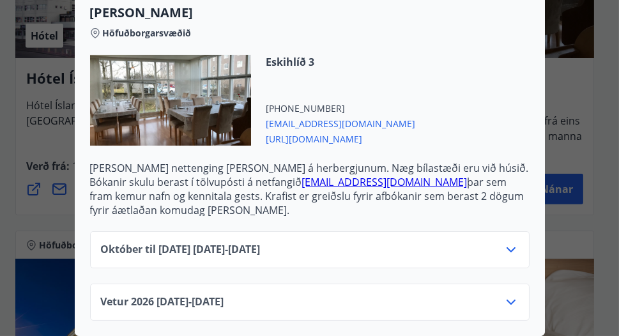
click at [328, 130] on span "https://www.alba.is/" at bounding box center [340, 137] width 149 height 15
click at [510, 242] on icon at bounding box center [510, 249] width 15 height 15
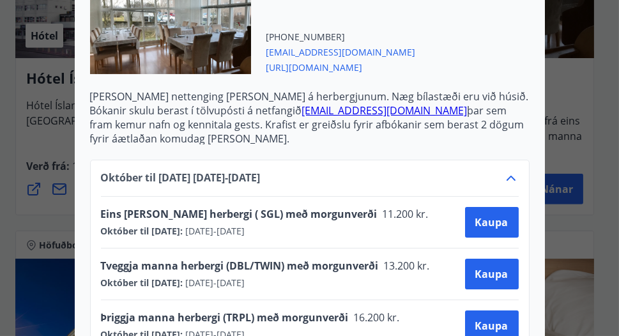
scroll to position [285, 0]
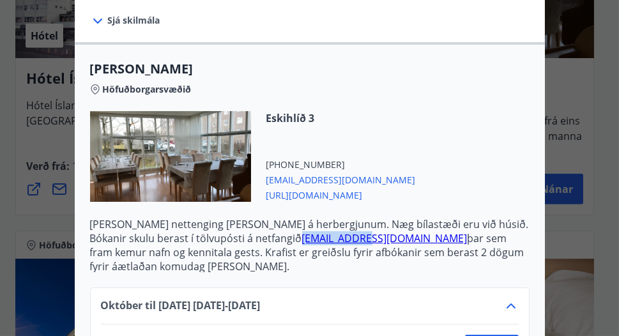
drag, startPoint x: 357, startPoint y: 237, endPoint x: 299, endPoint y: 238, distance: 58.1
click at [299, 238] on p "Bókanir skulu berast í tölvupósti á netfangið stay@alba.is þar sem fram kemur n…" at bounding box center [309, 252] width 439 height 42
copy link "stay@alba.is"
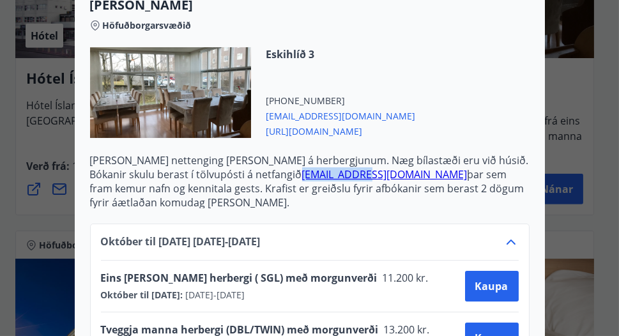
scroll to position [412, 0]
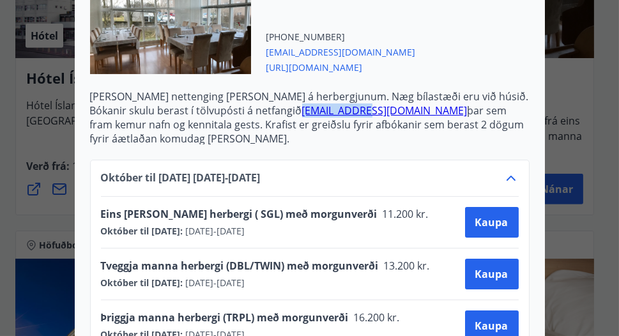
drag, startPoint x: 95, startPoint y: 262, endPoint x: 343, endPoint y: 290, distance: 249.3
click at [343, 290] on div "Tveggja manna herbergi (DBL/TWIN) með morgunverði 13.200 kr. Október til desemb…" at bounding box center [309, 273] width 417 height 51
copy div "Tveggja manna herbergi (DBL/TWIN) með morgunverði 13.200 kr. Október til desemb…"
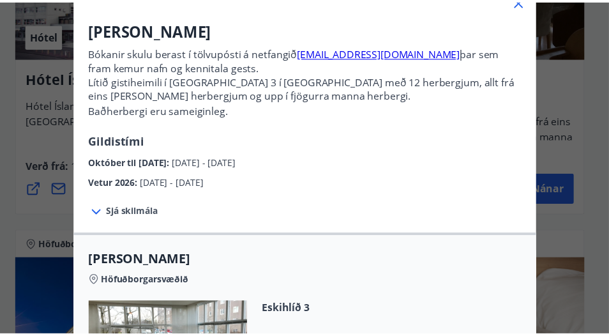
scroll to position [0, 0]
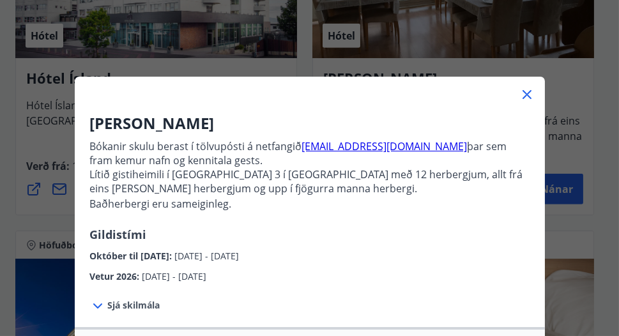
click at [526, 95] on icon at bounding box center [526, 94] width 15 height 15
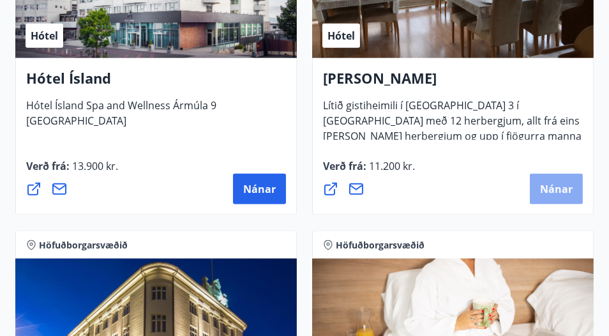
click at [563, 183] on span "Nánar" at bounding box center [556, 189] width 33 height 14
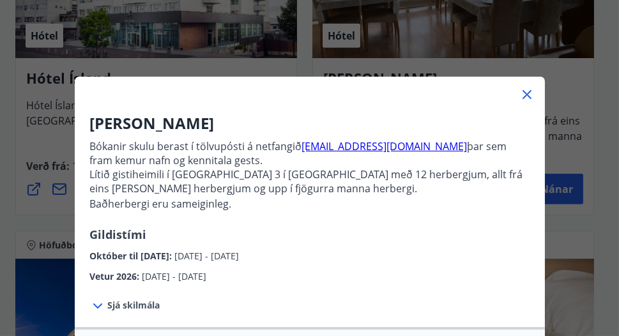
click at [523, 94] on icon at bounding box center [526, 94] width 15 height 15
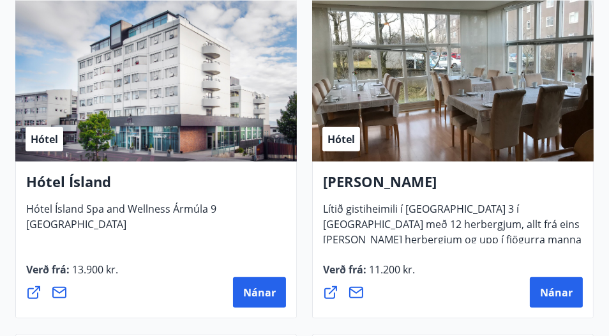
scroll to position [1390, 0]
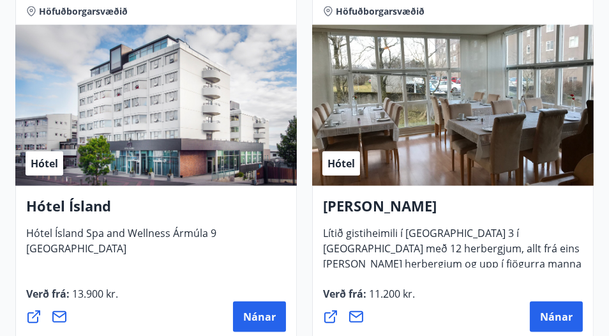
click at [433, 127] on div "Hótel" at bounding box center [453, 105] width 282 height 161
